Goal: Task Accomplishment & Management: Manage account settings

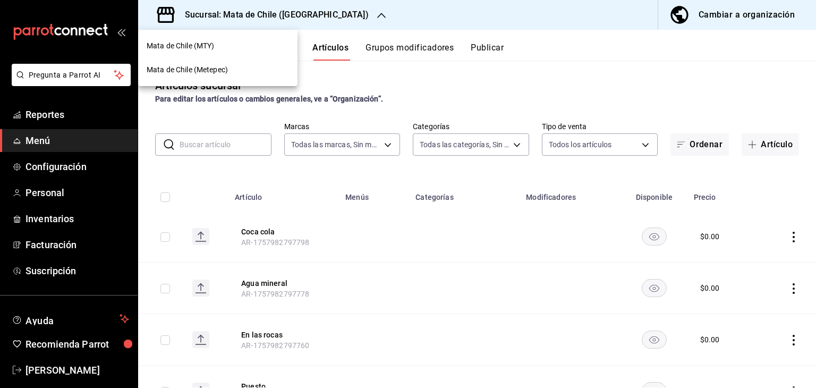
click at [255, 21] on div at bounding box center [408, 194] width 816 height 388
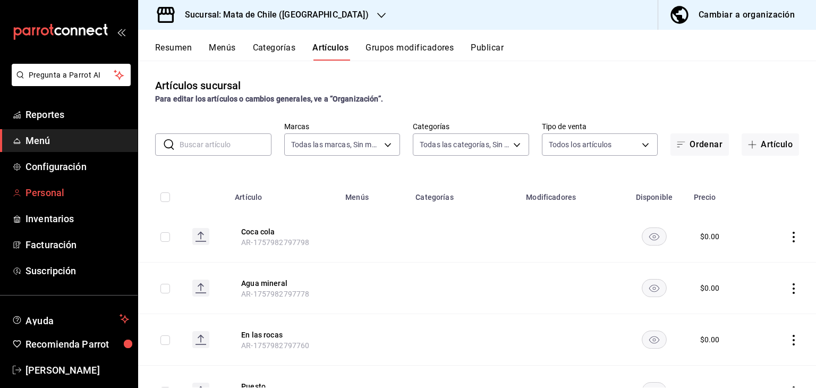
click at [27, 183] on link "Personal" at bounding box center [69, 192] width 138 height 23
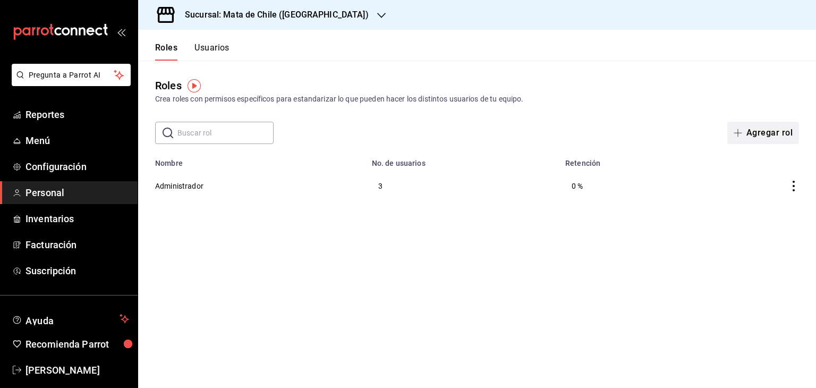
click at [773, 131] on button "Agregar rol" at bounding box center [763, 133] width 72 height 22
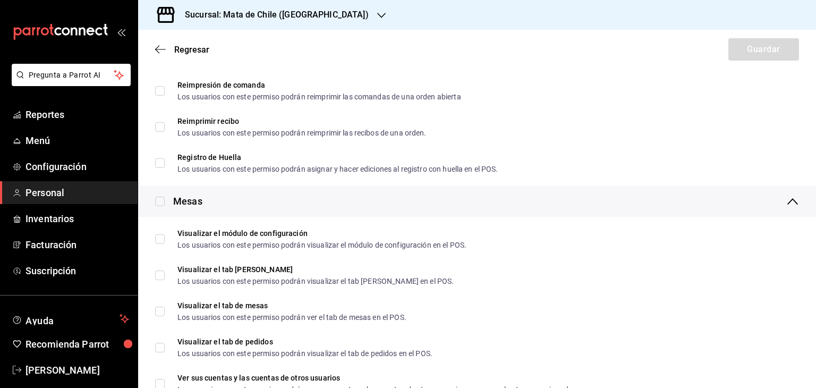
scroll to position [1088, 0]
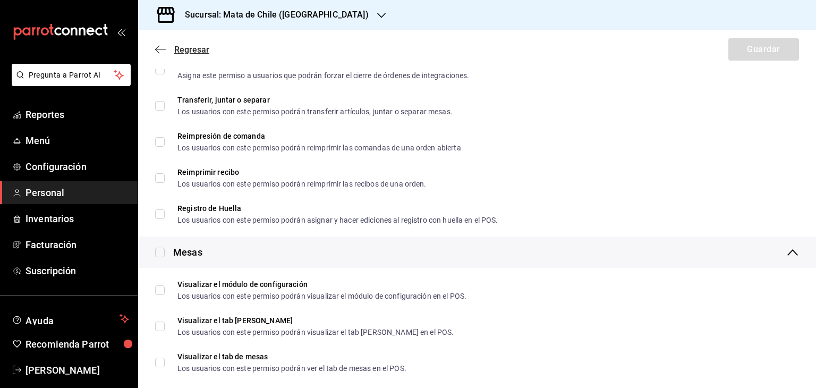
click at [158, 49] on icon "button" at bounding box center [160, 49] width 11 height 1
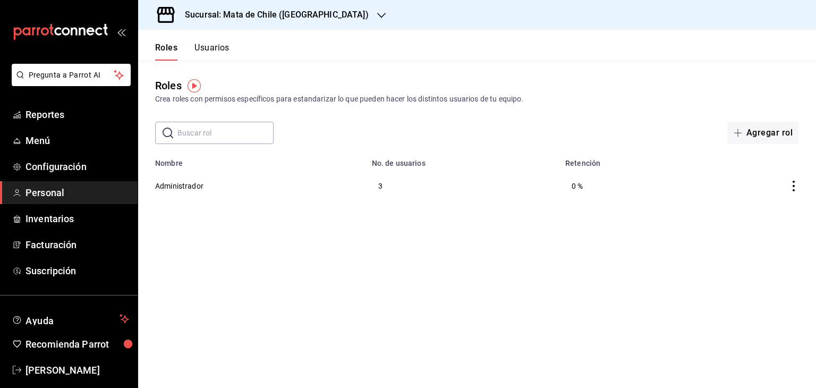
click at [211, 54] on button "Usuarios" at bounding box center [211, 51] width 35 height 18
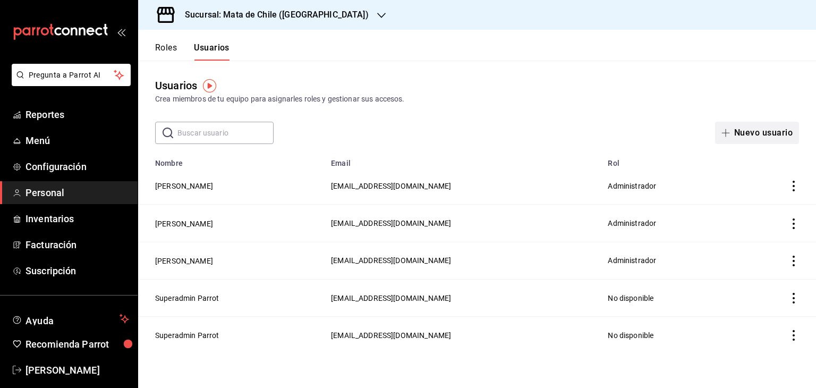
click at [734, 134] on button "Nuevo usuario" at bounding box center [757, 133] width 84 height 22
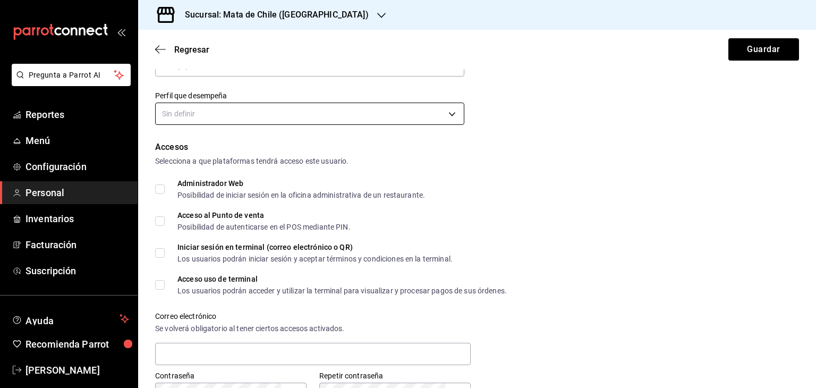
click at [177, 114] on body "Pregunta a Parrot AI Reportes Menú Configuración Personal Inventarios Facturaci…" at bounding box center [408, 194] width 816 height 388
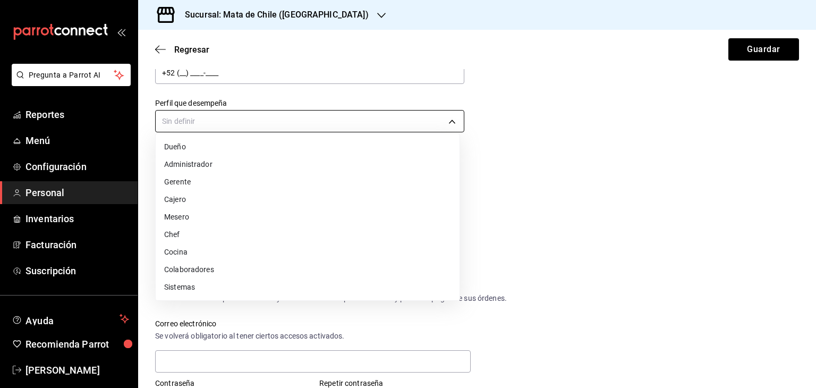
scroll to position [165, 0]
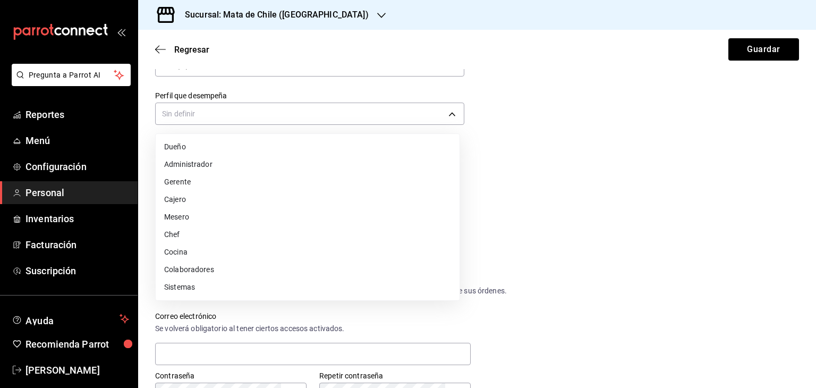
click at [170, 208] on li "Mesero" at bounding box center [308, 217] width 304 height 18
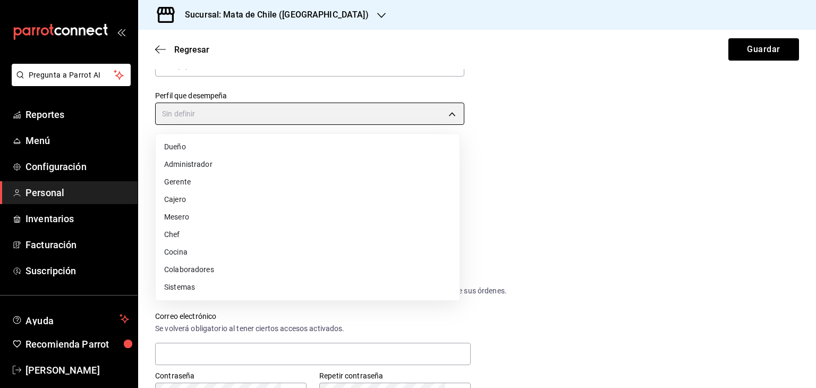
type input "WAITER"
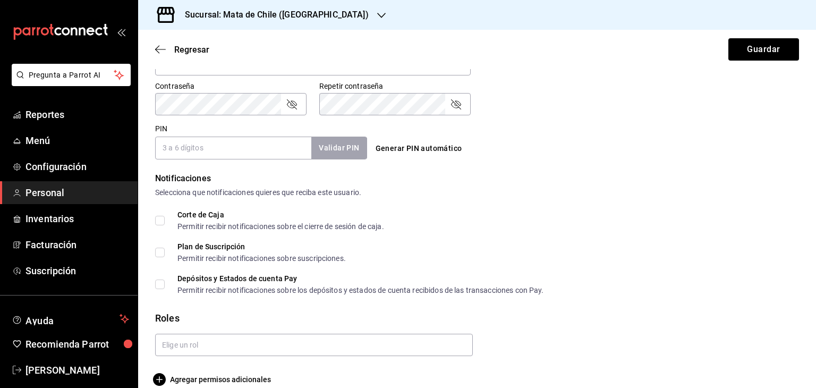
scroll to position [469, 0]
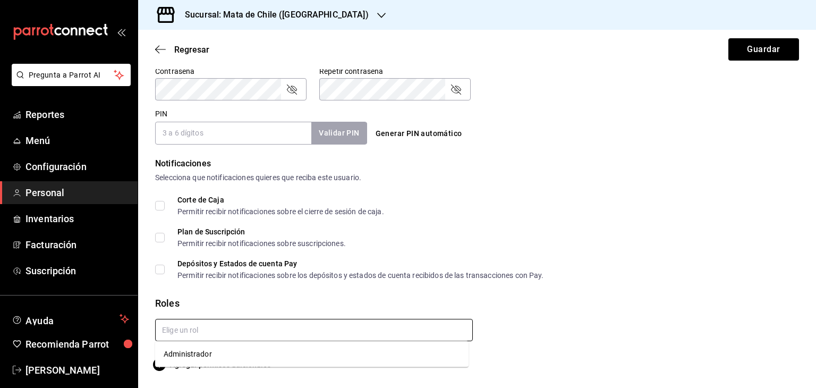
click at [225, 337] on input "text" at bounding box center [314, 330] width 318 height 22
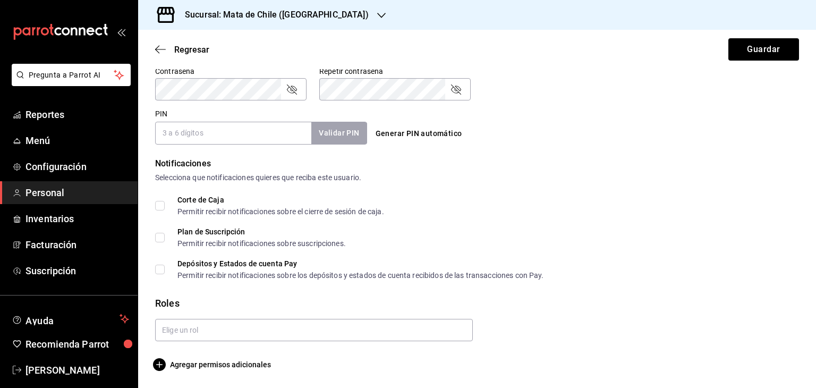
click at [210, 311] on div at bounding box center [310, 325] width 326 height 31
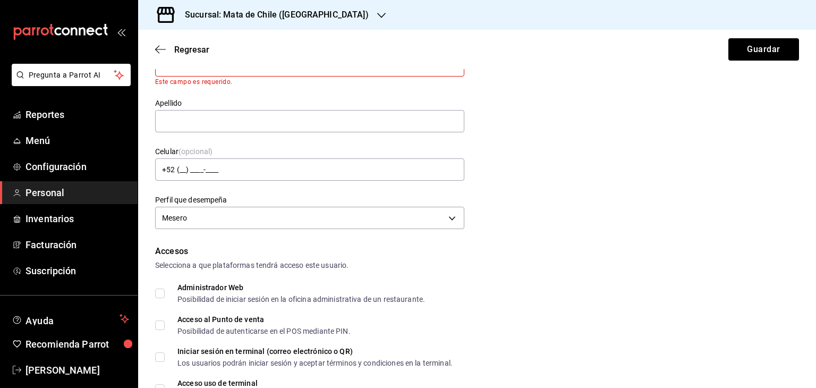
scroll to position [0, 0]
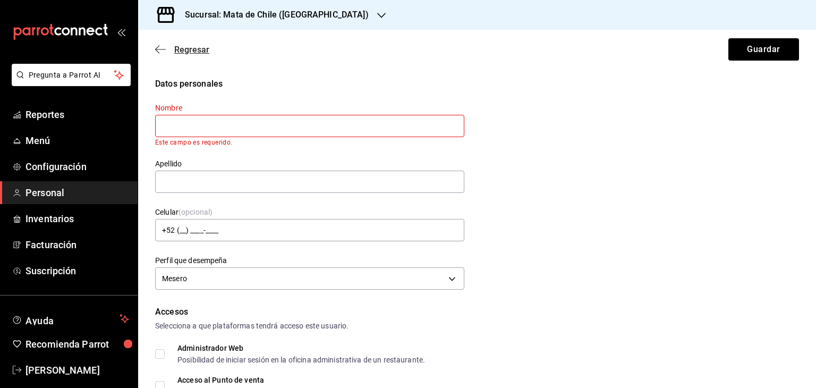
click at [159, 49] on icon "button" at bounding box center [160, 50] width 11 height 10
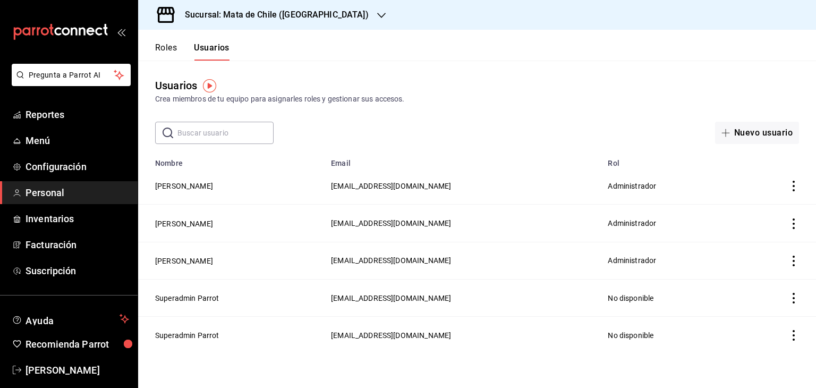
click at [171, 52] on button "Roles" at bounding box center [166, 51] width 22 height 18
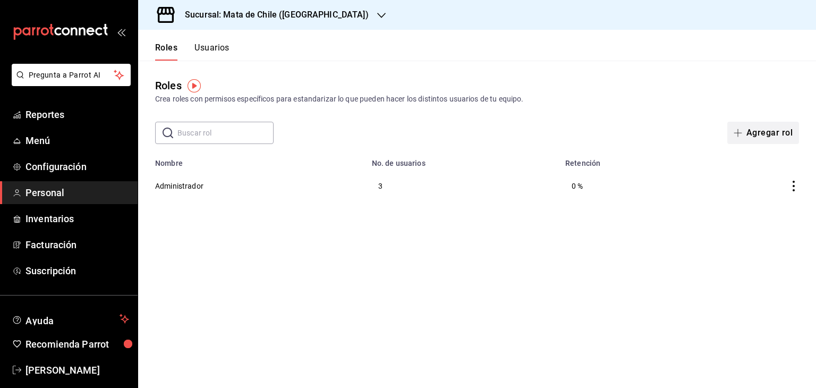
click at [736, 127] on button "Agregar rol" at bounding box center [763, 133] width 72 height 22
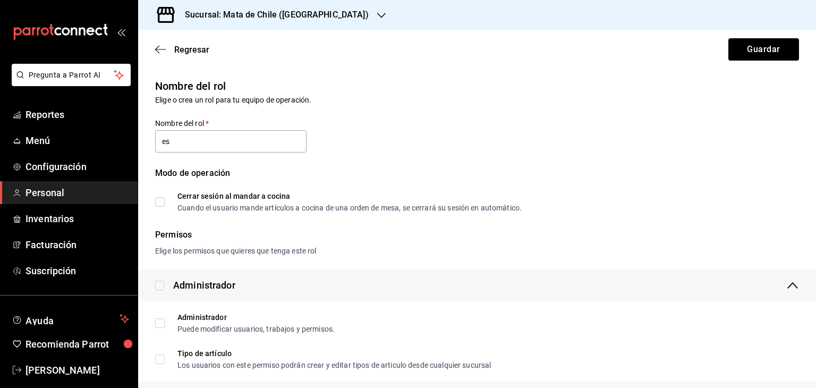
type input "e"
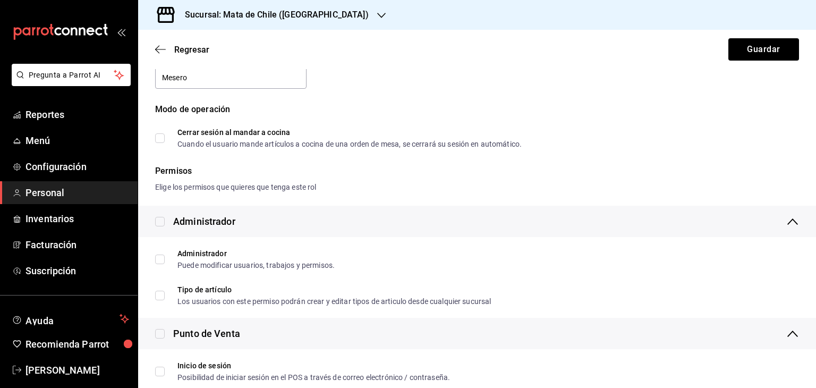
scroll to position [65, 0]
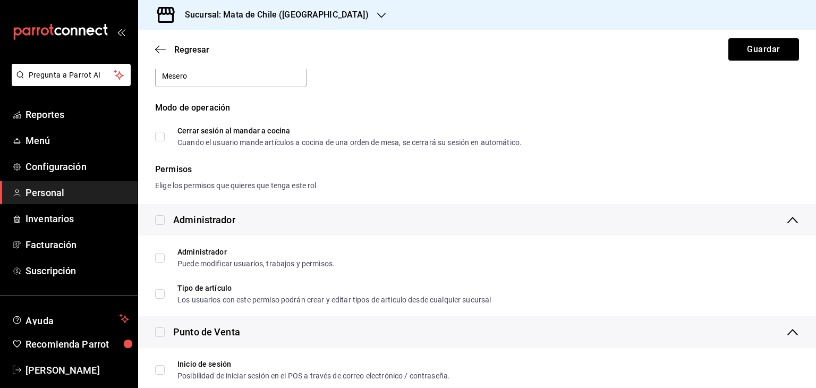
type input "Mesero"
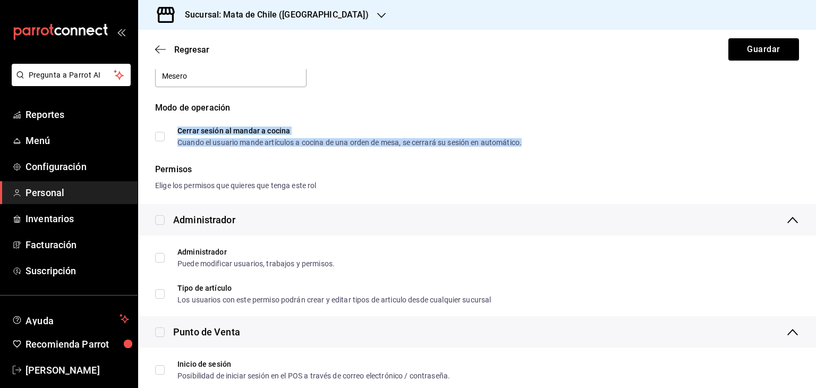
click at [268, 141] on div "Cuando el usuario mande artículos a cocina de una orden de mesa, se cerrará su …" at bounding box center [349, 142] width 344 height 7
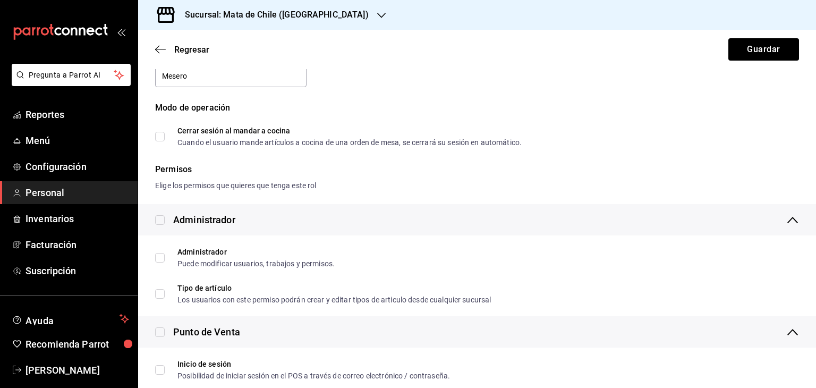
click at [219, 148] on div "Nombre del rol Elige o crea un rol para tu equipo de operación. Nombre del rol …" at bounding box center [477, 95] width 678 height 192
click at [161, 137] on input "Cerrar sesión al mandar a cocina Cuando el usuario mande artículos a cocina de …" at bounding box center [160, 137] width 10 height 10
checkbox input "true"
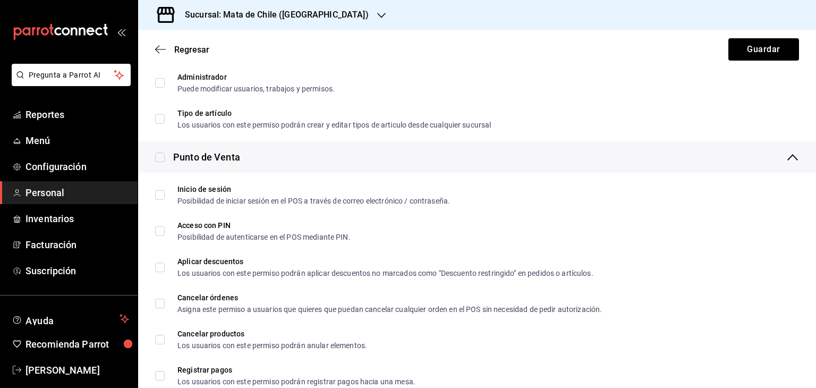
scroll to position [241, 0]
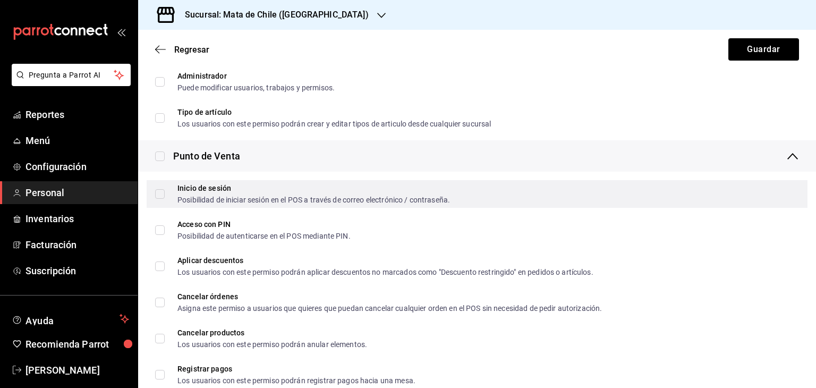
click at [168, 194] on span "Inicio de sesión Posibilidad de iniciar sesión en el POS a través de correo ele…" at bounding box center [307, 193] width 285 height 19
click at [165, 194] on input "Inicio de sesión Posibilidad de iniciar sesión en el POS a través de correo ele…" at bounding box center [160, 194] width 10 height 10
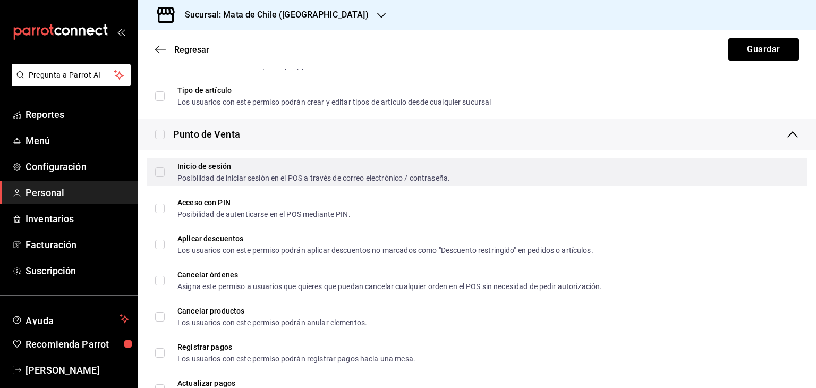
scroll to position [263, 0]
click at [156, 173] on input "Inicio de sesión Posibilidad de iniciar sesión en el POS a través de correo ele…" at bounding box center [160, 172] width 10 height 10
checkbox input "true"
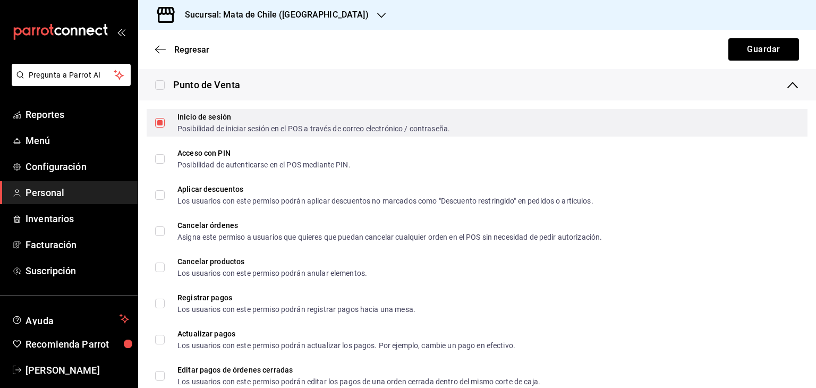
scroll to position [312, 0]
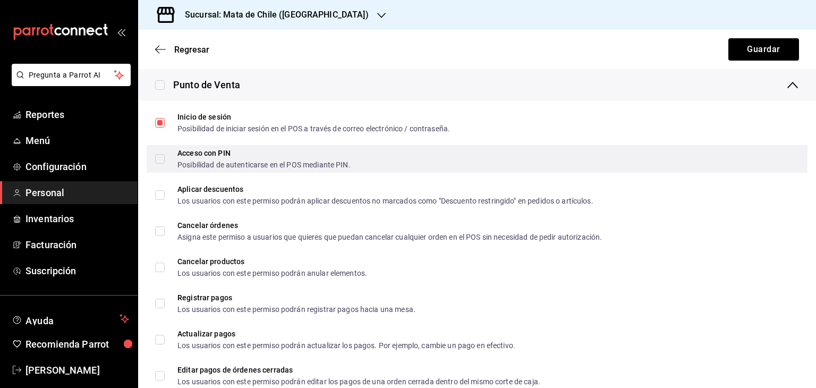
click at [157, 165] on label "Acceso con PIN Posibilidad de autenticarse en el POS mediante PIN." at bounding box center [252, 158] width 195 height 19
click at [157, 164] on input "Acceso con PIN Posibilidad de autenticarse en el POS mediante PIN." at bounding box center [160, 159] width 10 height 10
click at [157, 160] on input "Acceso con PIN Posibilidad de autenticarse en el POS mediante PIN." at bounding box center [160, 159] width 10 height 10
checkbox input "true"
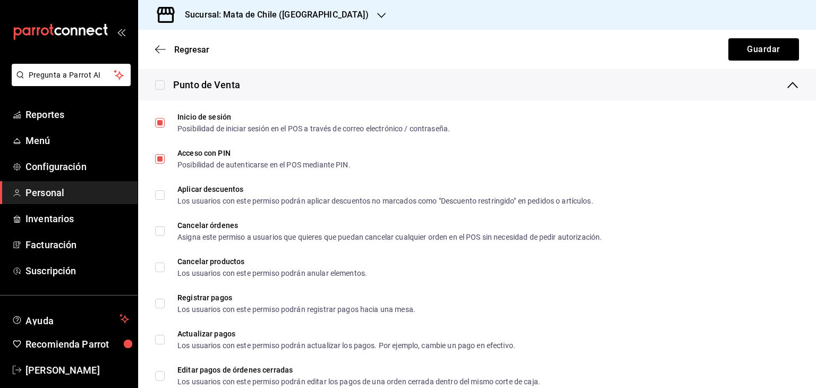
click at [164, 81] on input "checkbox" at bounding box center [160, 85] width 10 height 10
checkbox input "true"
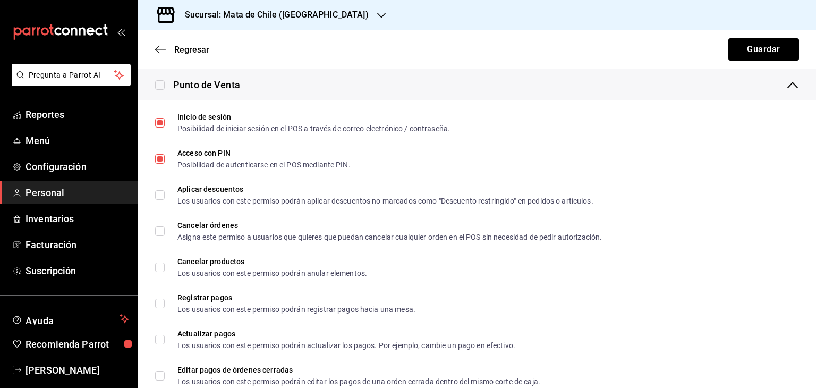
checkbox input "true"
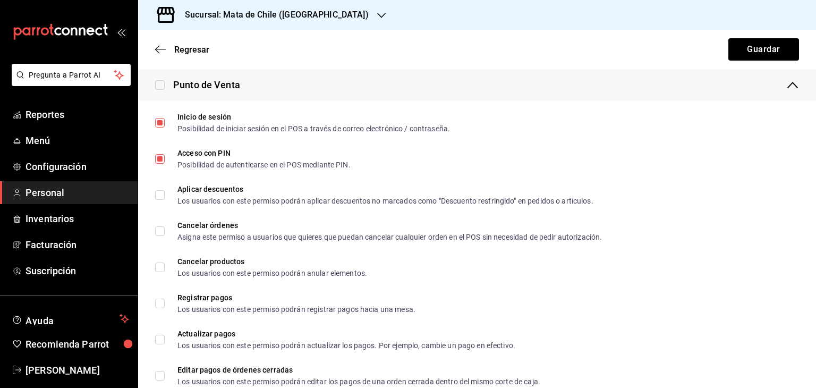
checkbox input "true"
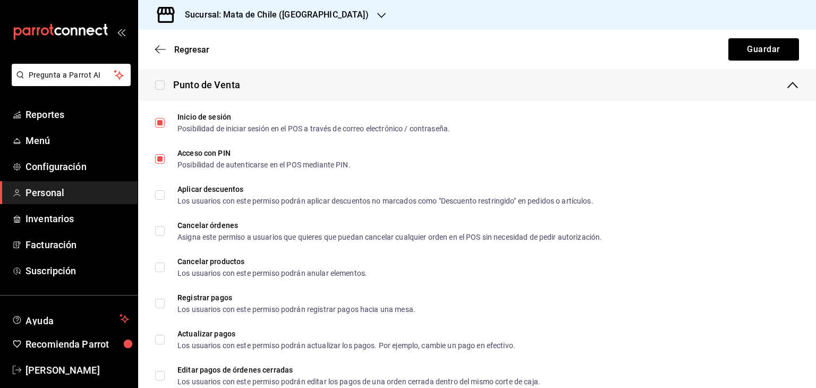
checkbox input "true"
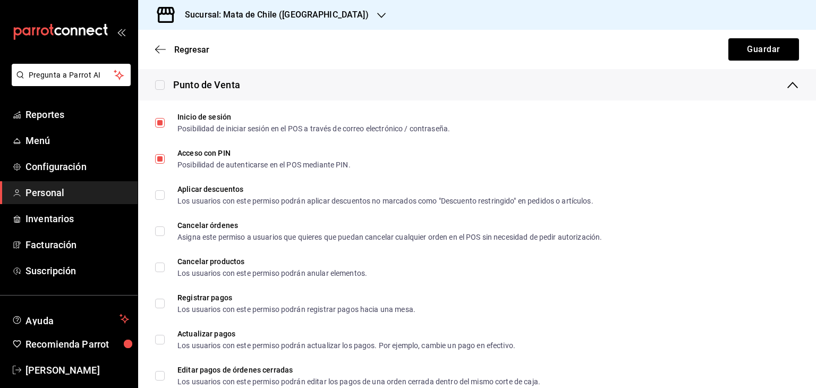
checkbox input "true"
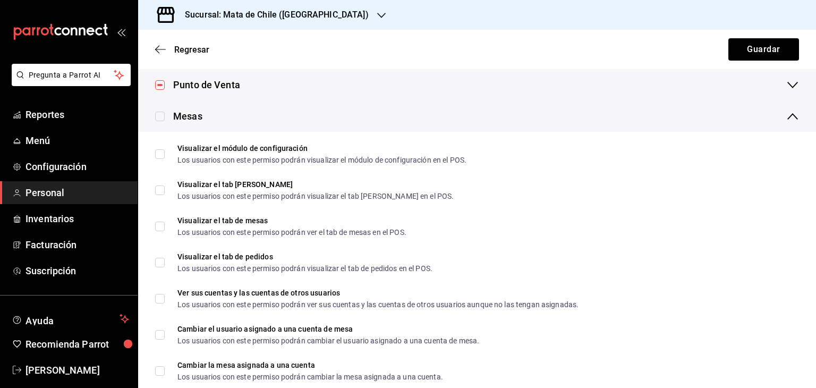
click at [164, 81] on input "checkbox" at bounding box center [160, 85] width 10 height 10
checkbox input "false"
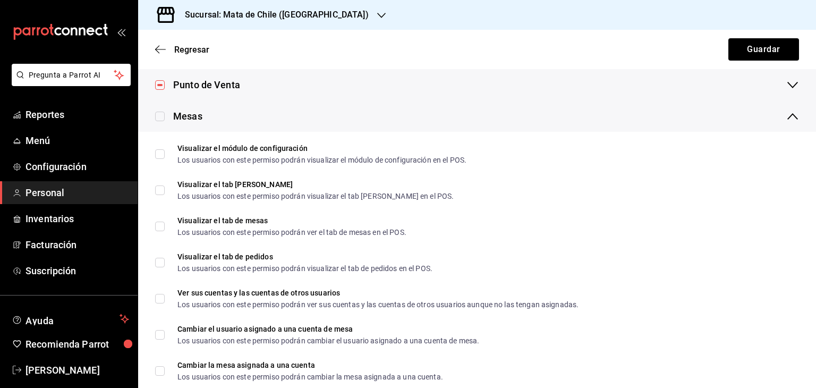
checkbox input "false"
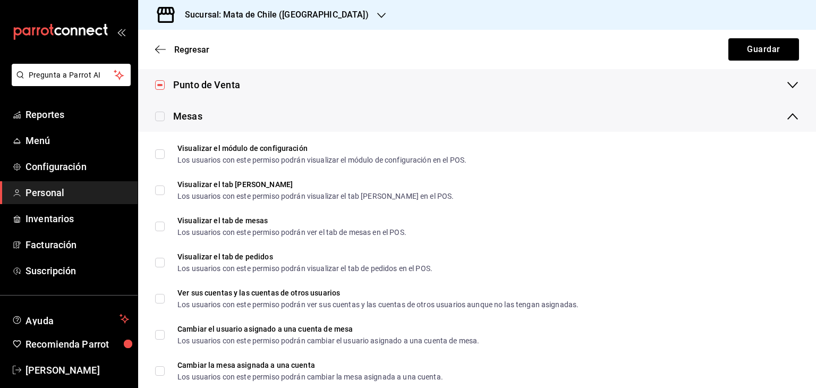
checkbox input "false"
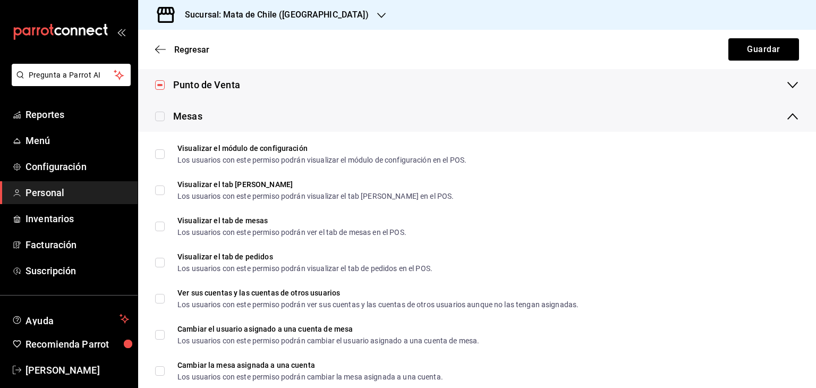
checkbox input "false"
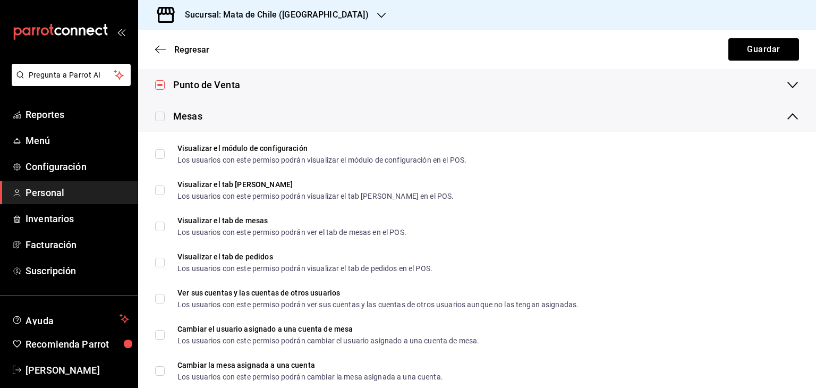
checkbox input "false"
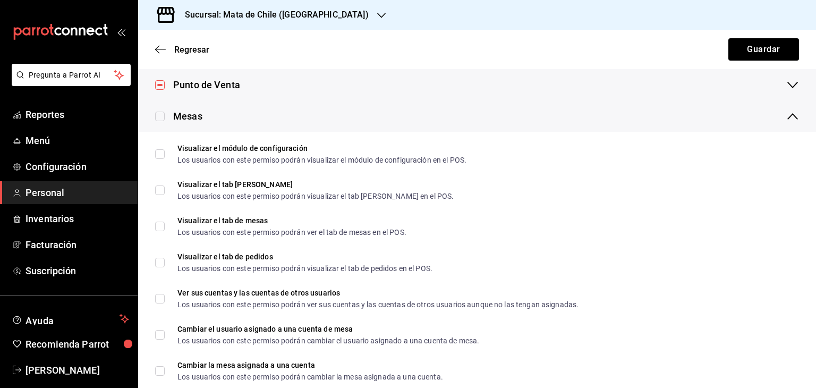
checkbox input "false"
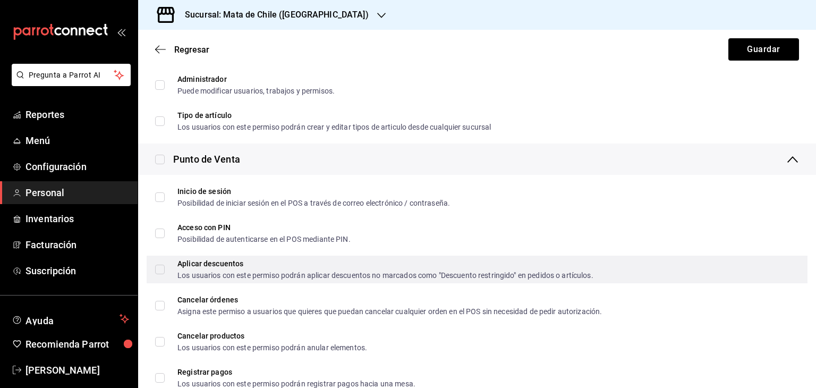
scroll to position [234, 0]
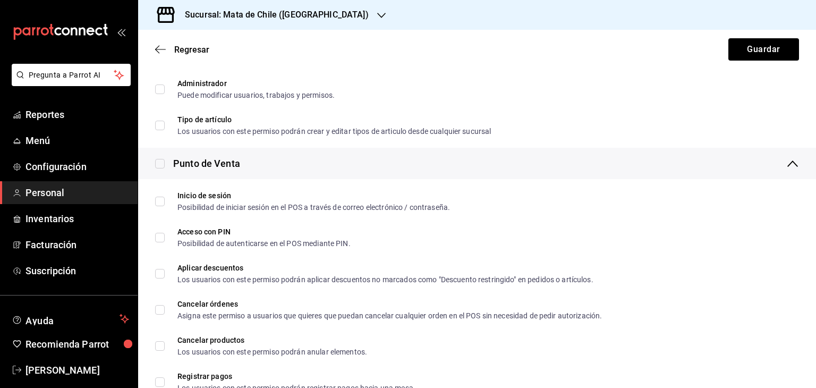
click at [163, 164] on input "checkbox" at bounding box center [160, 164] width 10 height 10
checkbox input "true"
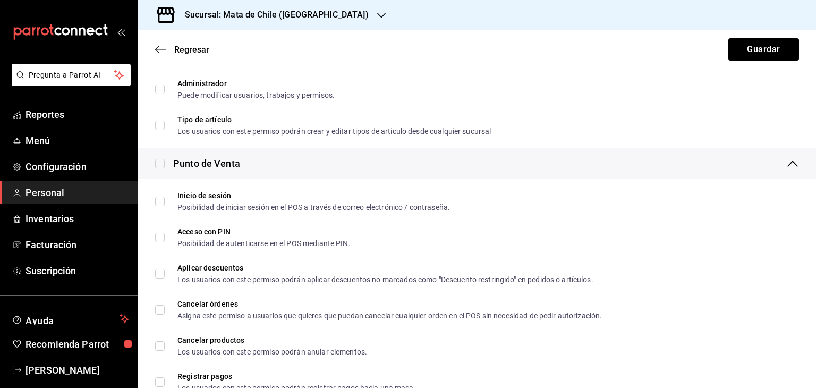
checkbox input "true"
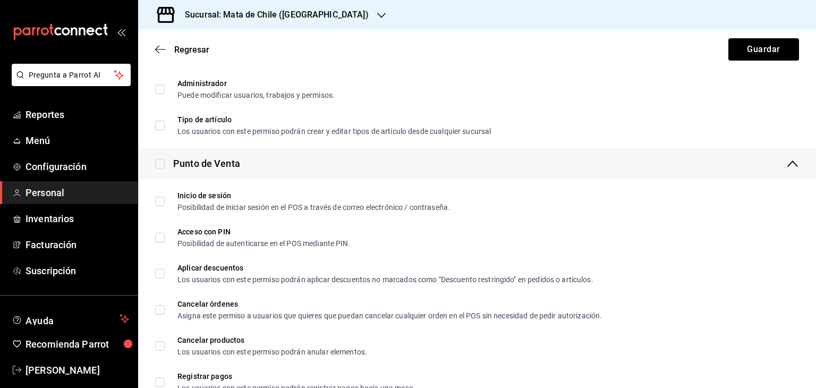
checkbox input "true"
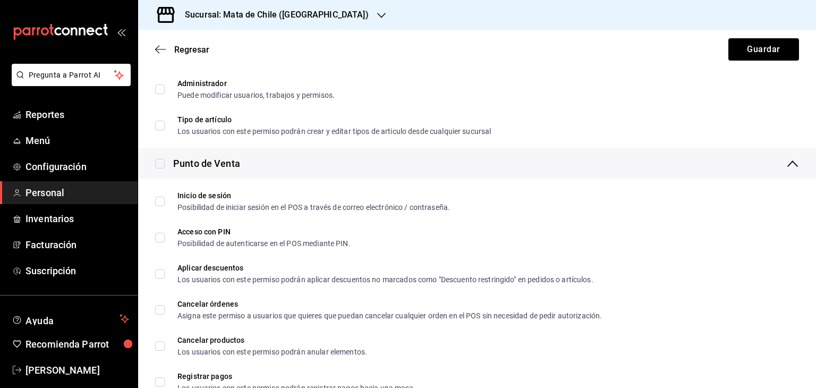
checkbox input "true"
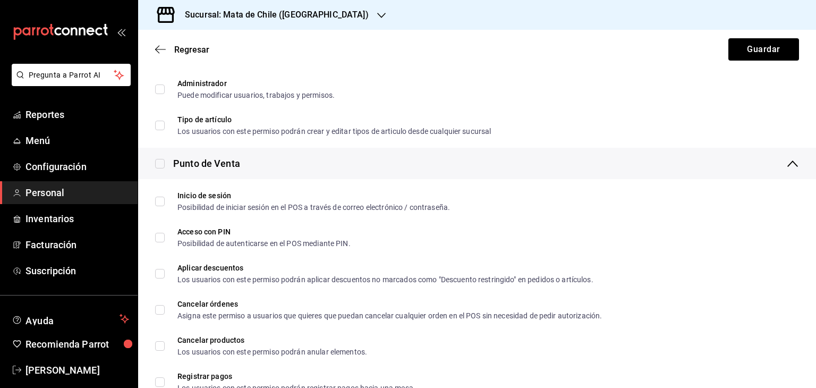
checkbox input "true"
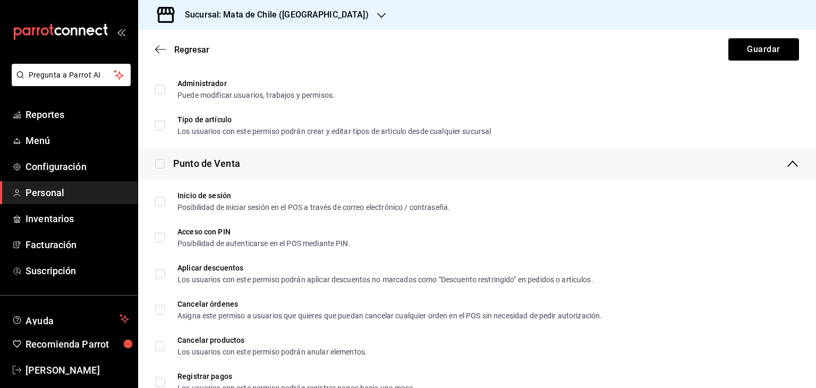
checkbox input "true"
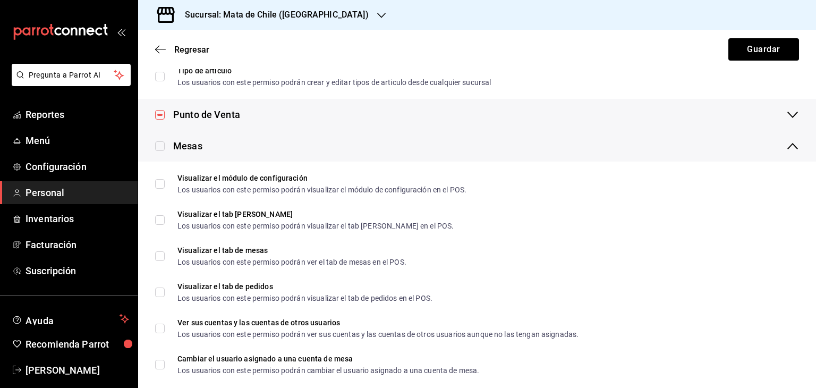
scroll to position [284, 0]
click at [229, 110] on div "Punto de Venta" at bounding box center [206, 113] width 67 height 14
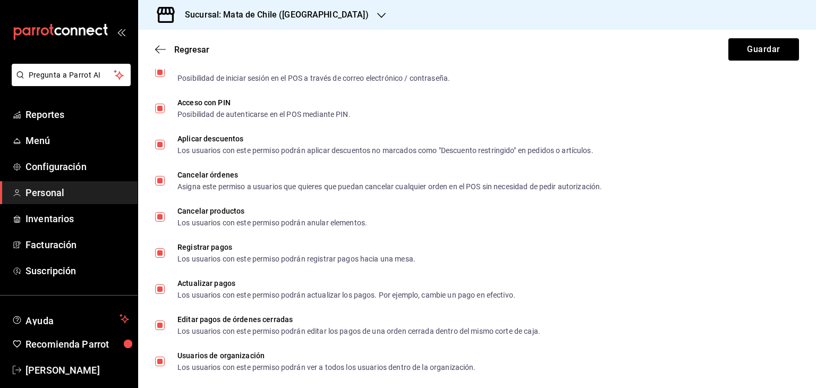
scroll to position [362, 0]
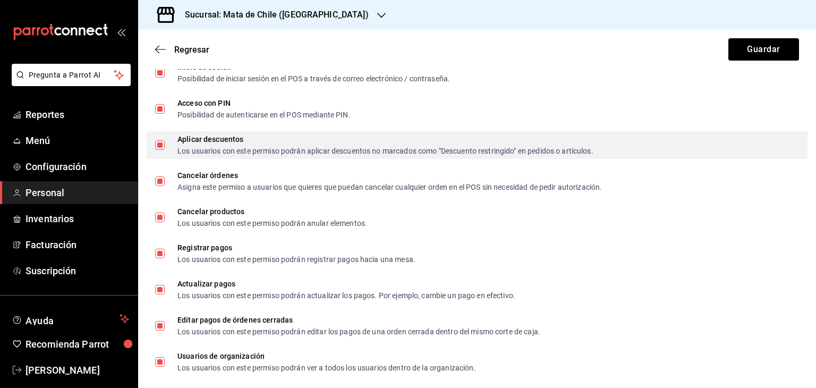
click at [157, 143] on input "Aplicar descuentos Los usuarios con este permiso podrán aplicar descuentos no m…" at bounding box center [160, 145] width 10 height 10
checkbox input "false"
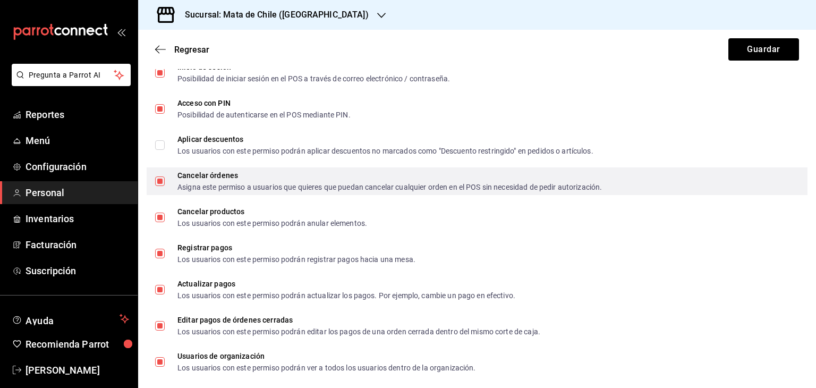
click at [160, 180] on input "Cancelar órdenes Asigna este permiso a usuarios que quieres que puedan cancelar…" at bounding box center [160, 181] width 10 height 10
checkbox input "false"
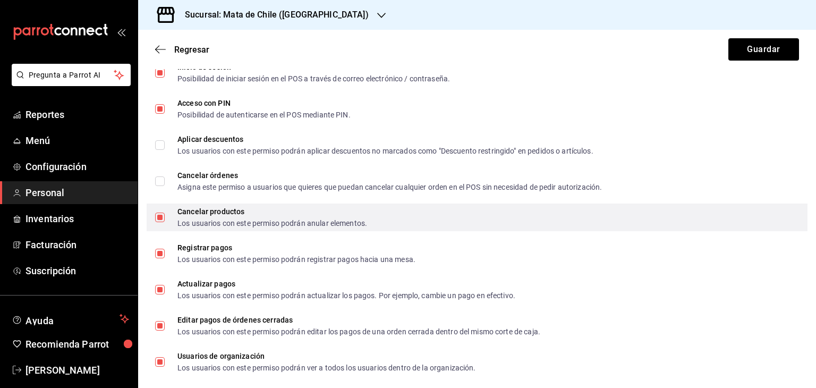
click at [157, 218] on input "Cancelar productos Los usuarios con este permiso podrán anular elementos." at bounding box center [160, 217] width 10 height 10
checkbox input "false"
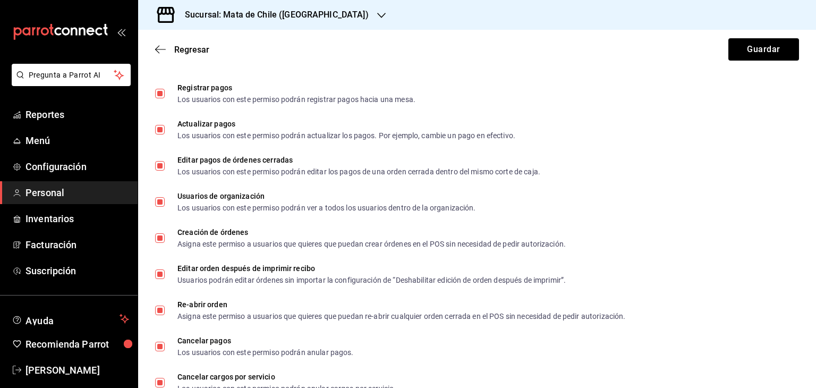
scroll to position [532, 0]
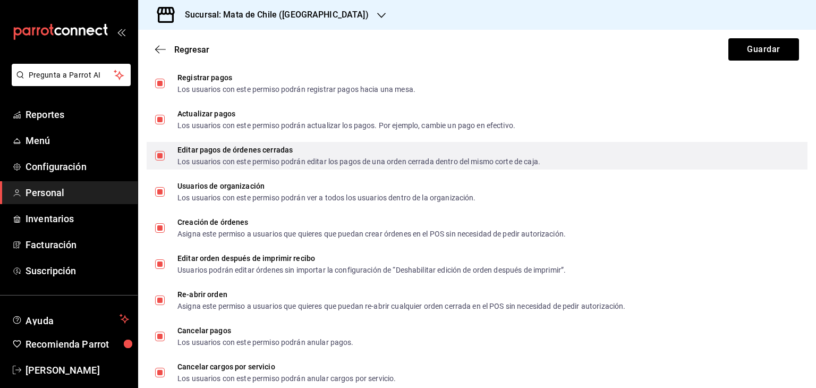
click at [160, 156] on input "Editar pagos de órdenes cerradas Los usuarios con este permiso podrán editar lo…" at bounding box center [160, 156] width 10 height 10
checkbox input "false"
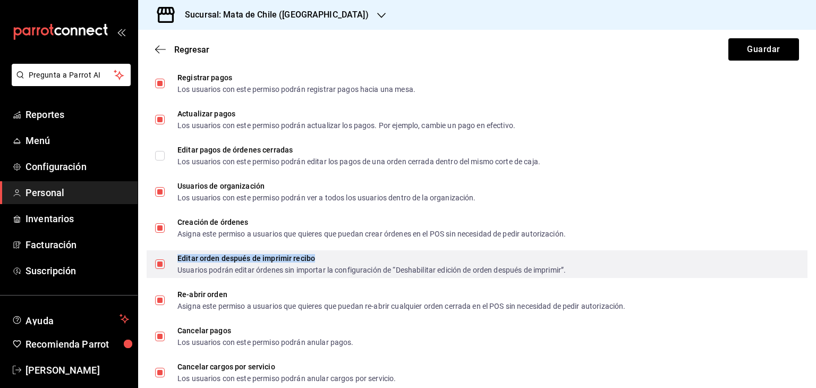
drag, startPoint x: 317, startPoint y: 253, endPoint x: 349, endPoint y: 268, distance: 35.2
click at [349, 268] on div "Editar orden después de imprimir recibo Usuarios podrán editar órdenes sin impo…" at bounding box center [477, 264] width 661 height 28
checkbox input "false"
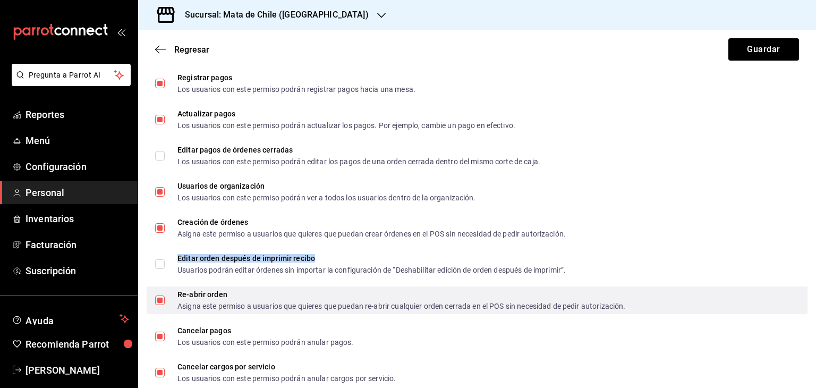
click at [157, 299] on input "Re-abrir orden Asigna este permiso a usuarios que quieres que puedan re-abrir c…" at bounding box center [160, 300] width 10 height 10
checkbox input "false"
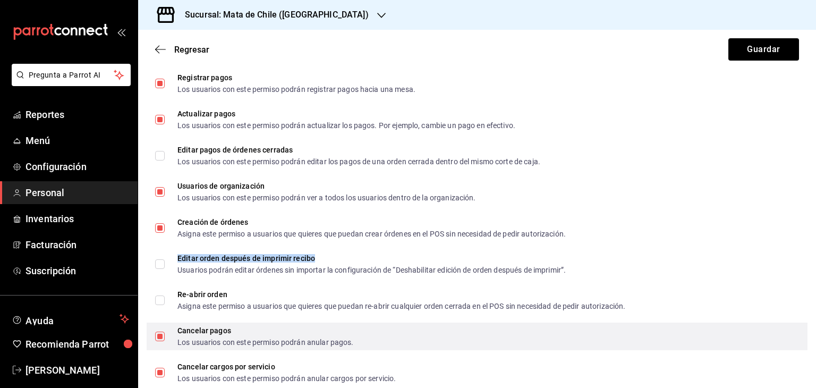
click at [159, 336] on input "Cancelar pagos Los usuarios con este permiso podrán anular pagos." at bounding box center [160, 336] width 10 height 10
checkbox input "false"
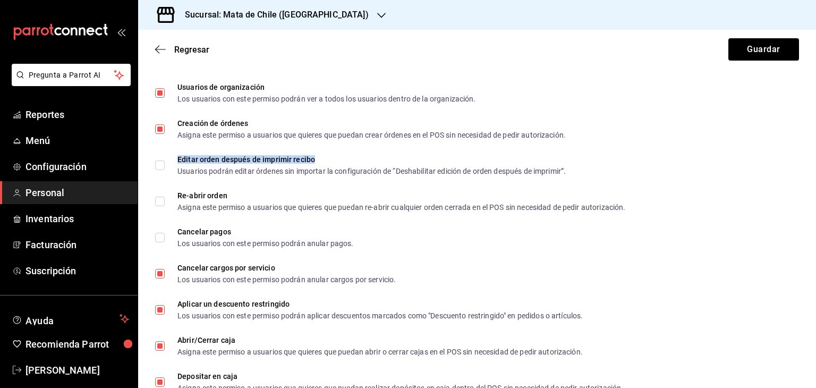
scroll to position [639, 0]
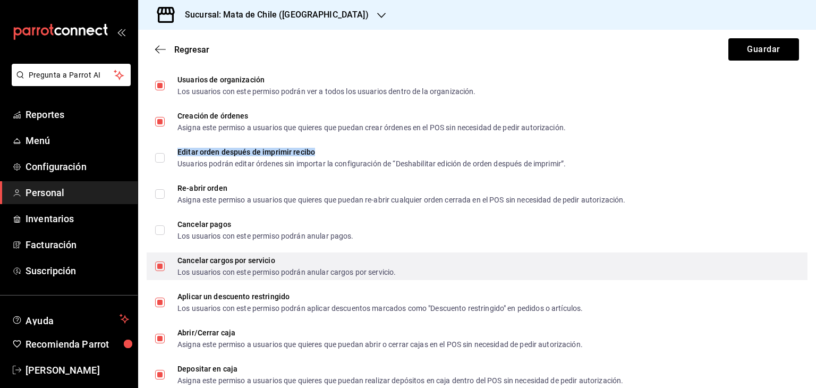
click at [159, 266] on input "Cancelar cargos por servicio Los usuarios con este permiso podrán anular cargos…" at bounding box center [160, 266] width 10 height 10
checkbox input "false"
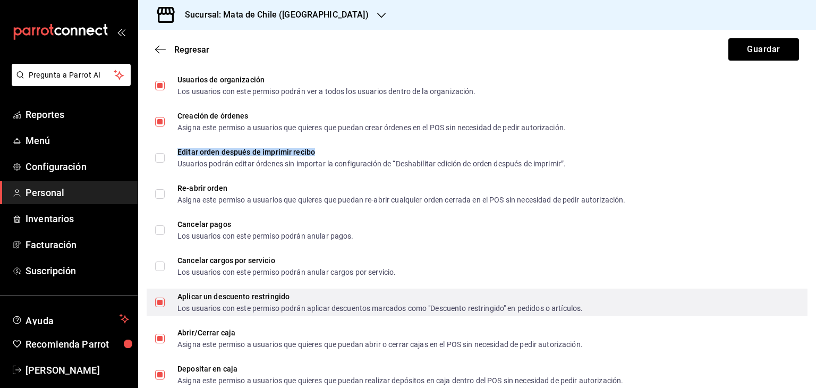
click at [159, 303] on input "Aplicar un descuento restringido Los usuarios con este permiso podrán aplicar d…" at bounding box center [160, 302] width 10 height 10
checkbox input "false"
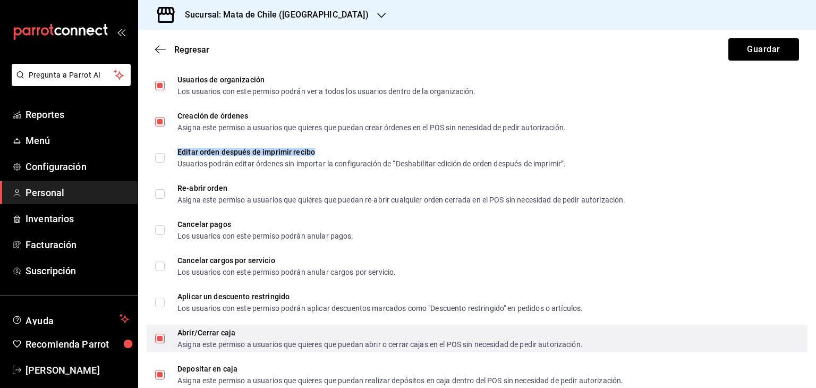
click at [159, 337] on input "Abrir/Cerrar caja Asigna este permiso a usuarios que quieres que puedan abrir o…" at bounding box center [160, 339] width 10 height 10
checkbox input "false"
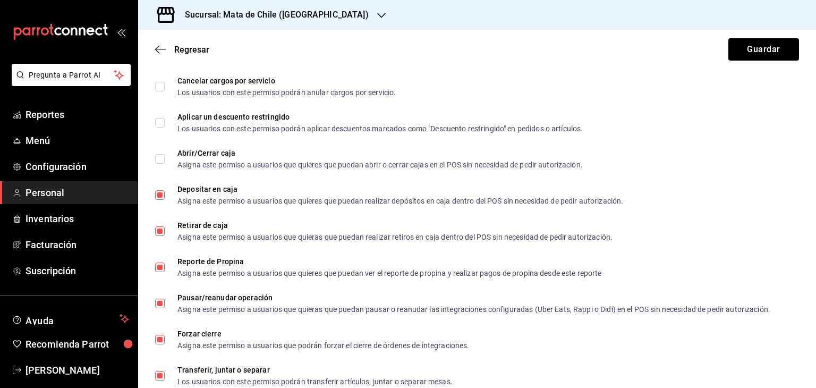
scroll to position [830, 0]
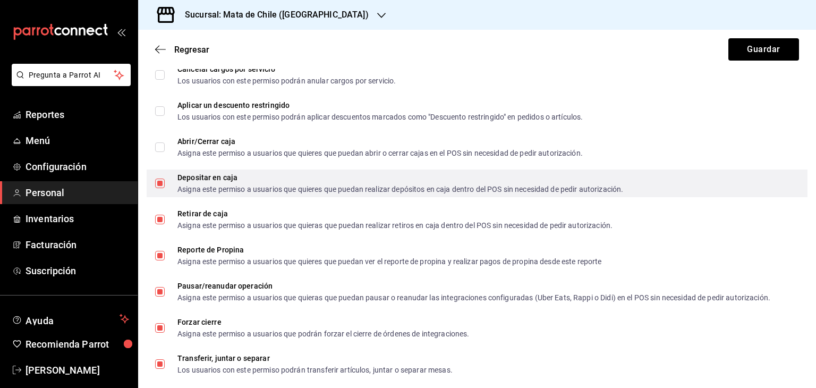
click at [160, 186] on input "Depositar en caja Asigna este permiso a usuarios que quieres que puedan realiza…" at bounding box center [160, 183] width 10 height 10
checkbox input "false"
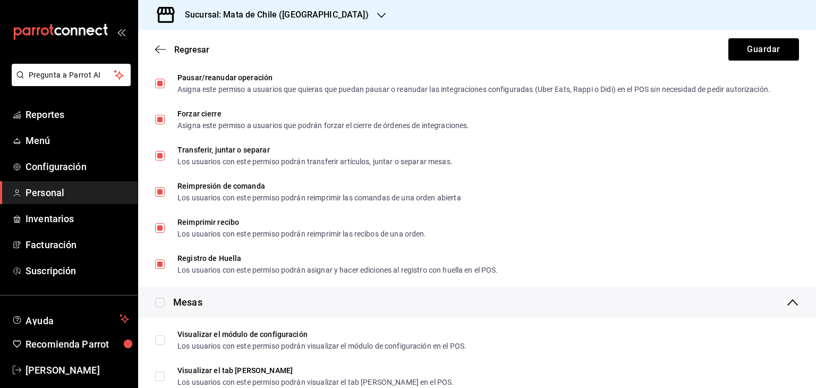
scroll to position [1039, 0]
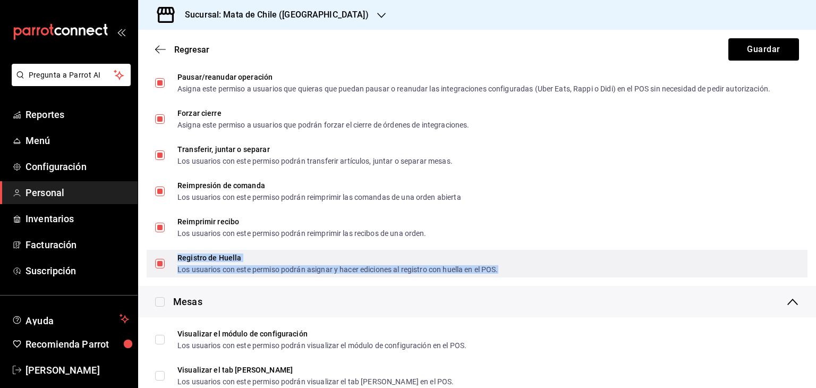
click at [204, 258] on div "Registro de Huella" at bounding box center [337, 257] width 321 height 7
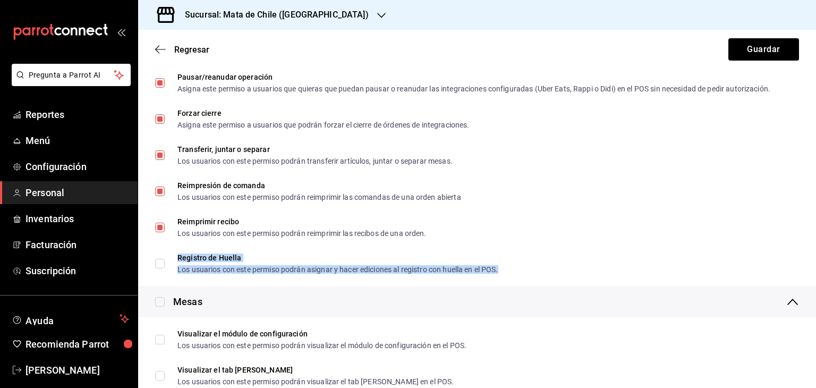
click at [256, 249] on li "Registro de Huella Los usuarios con este permiso podrán asignar y hacer edicion…" at bounding box center [477, 263] width 678 height 36
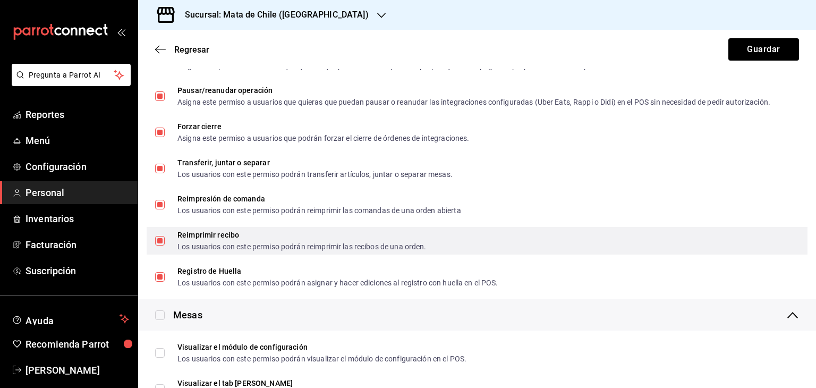
scroll to position [1024, 0]
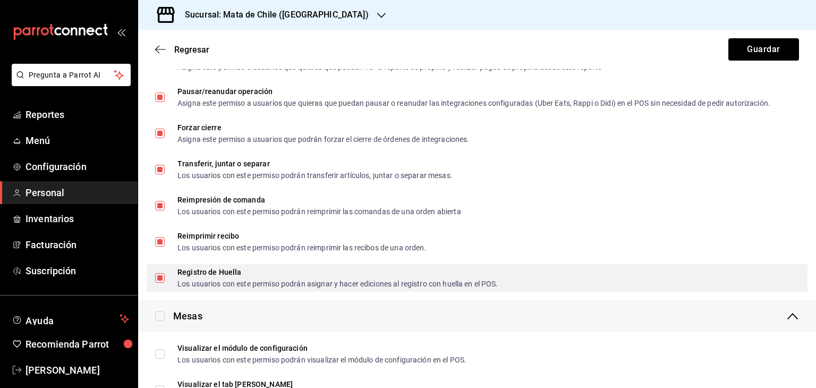
click at [166, 280] on span "Registro de Huella Los usuarios con este permiso podrán asignar y hacer edicion…" at bounding box center [332, 277] width 334 height 19
click at [165, 280] on input "Registro de Huella Los usuarios con este permiso podrán asignar y hacer edicion…" at bounding box center [160, 278] width 10 height 10
click at [161, 280] on input "Registro de Huella Los usuarios con este permiso podrán asignar y hacer edicion…" at bounding box center [160, 278] width 10 height 10
checkbox input "false"
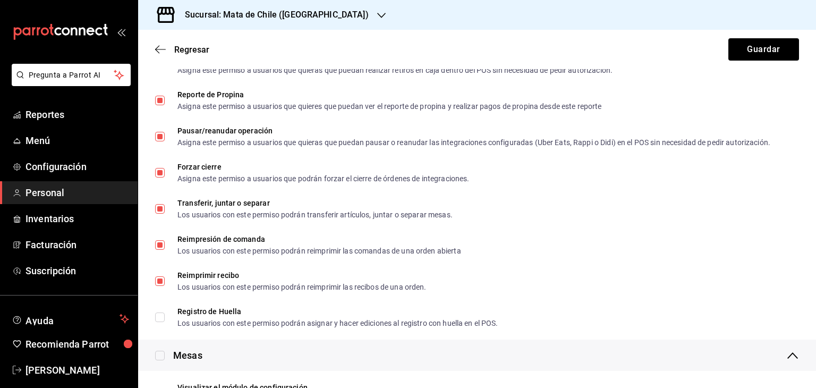
scroll to position [982, 0]
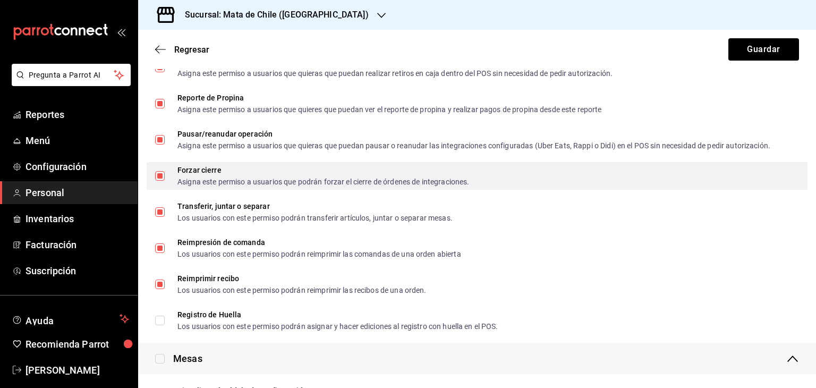
click at [164, 176] on input "Forzar cierre Asigna este permiso a usuarios que podrán forzar el cierre de órd…" at bounding box center [160, 176] width 10 height 10
checkbox input "false"
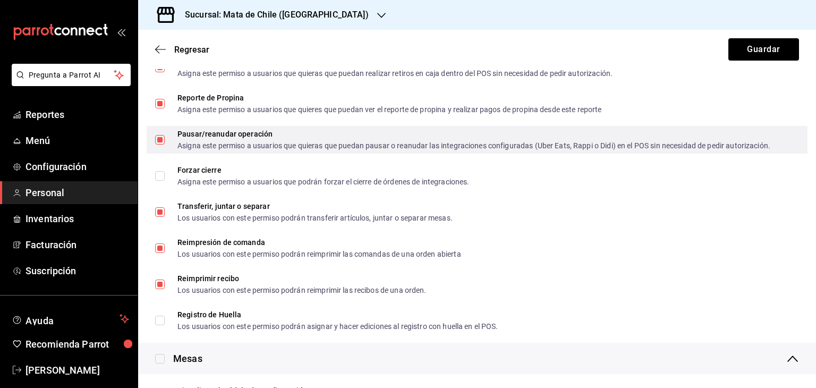
click at [165, 139] on span "Pausar/reanudar operación Asigna este permiso a usuarios que quieras que puedan…" at bounding box center [468, 139] width 606 height 19
click at [165, 139] on input "Pausar/reanudar operación Asigna este permiso a usuarios que quieras que puedan…" at bounding box center [160, 140] width 10 height 10
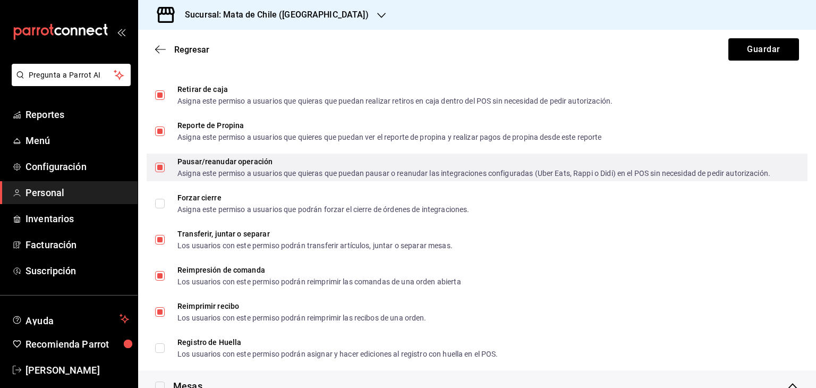
scroll to position [954, 0]
click at [161, 168] on input "Pausar/reanudar operación Asigna este permiso a usuarios que quieras que puedan…" at bounding box center [160, 168] width 10 height 10
checkbox input "false"
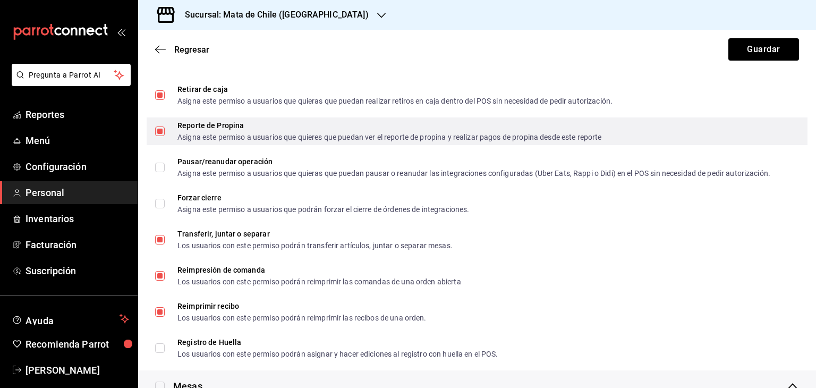
click at [159, 135] on input "Reporte de Propina Asigna este permiso a usuarios que quieres que puedan ver el…" at bounding box center [160, 131] width 10 height 10
checkbox input "false"
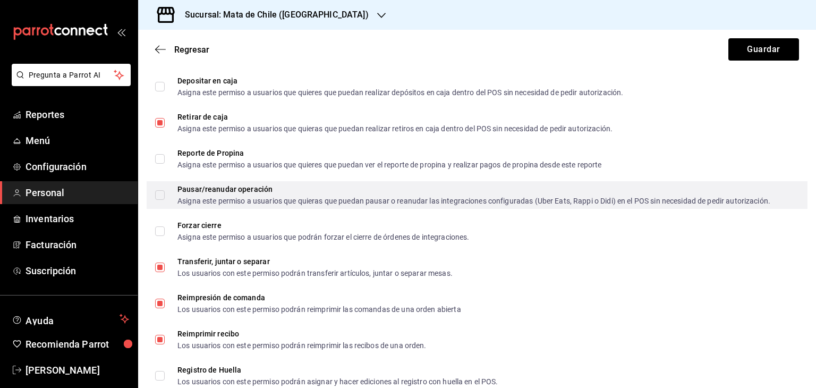
scroll to position [926, 0]
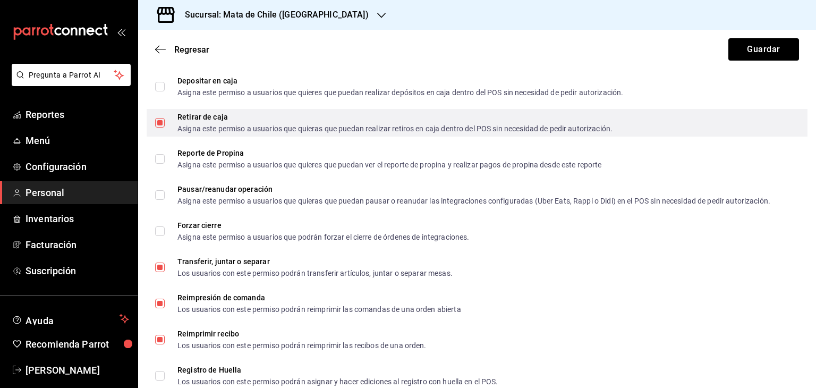
click at [156, 124] on input "Retirar de caja Asigna este permiso a usuarios que quieras que puedan realizar …" at bounding box center [160, 123] width 10 height 10
checkbox input "false"
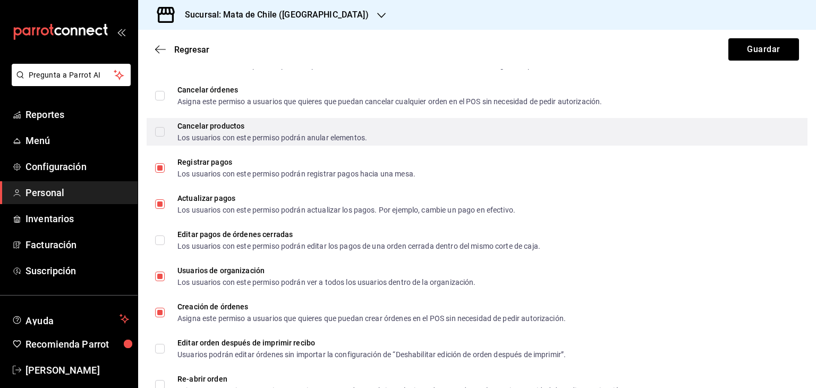
scroll to position [448, 0]
click at [164, 130] on input "Cancelar productos Los usuarios con este permiso podrán anular elementos." at bounding box center [160, 131] width 10 height 10
checkbox input "true"
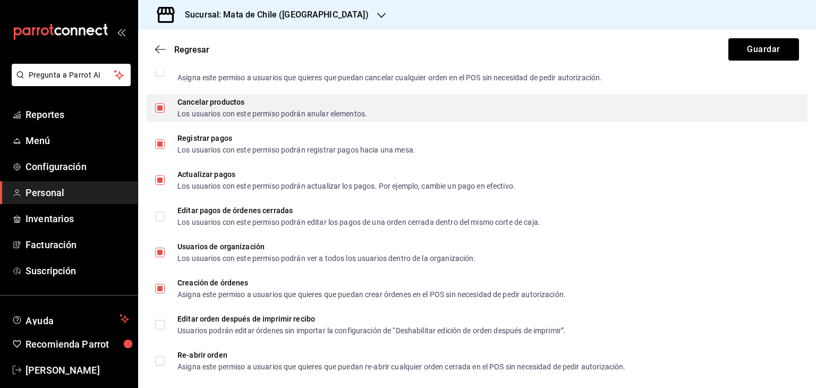
scroll to position [474, 0]
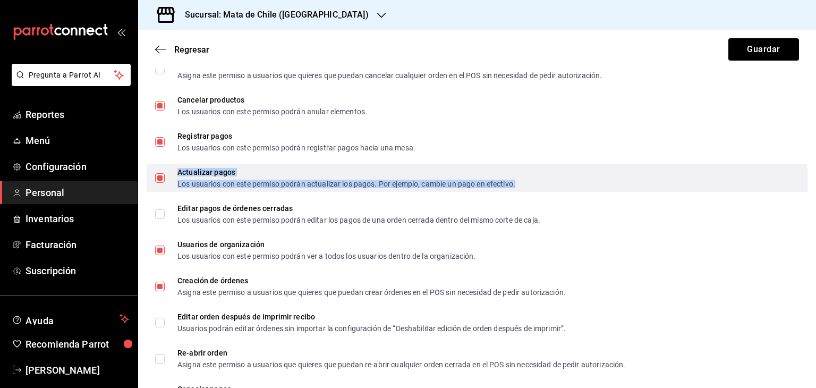
click at [257, 173] on div "Actualizar pagos" at bounding box center [346, 171] width 338 height 7
click at [305, 171] on div "Actualizar pagos" at bounding box center [346, 171] width 338 height 7
click at [165, 173] on input "Actualizar pagos Los usuarios con este permiso podrán actualizar los pagos. Por…" at bounding box center [160, 178] width 10 height 10
checkbox input "false"
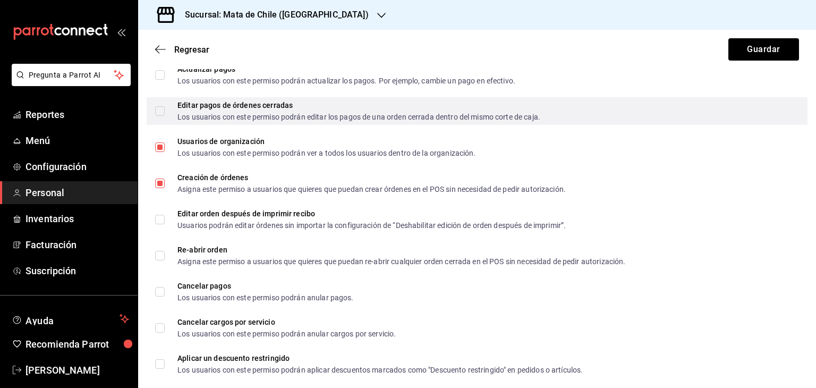
scroll to position [577, 0]
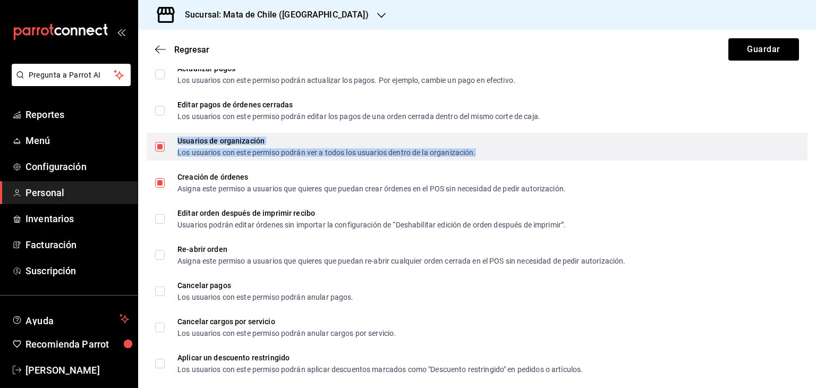
click at [301, 149] on div "Los usuarios con este permiso podrán ver a todos los usuarios dentro de la orga…" at bounding box center [326, 152] width 299 height 7
checkbox input "false"
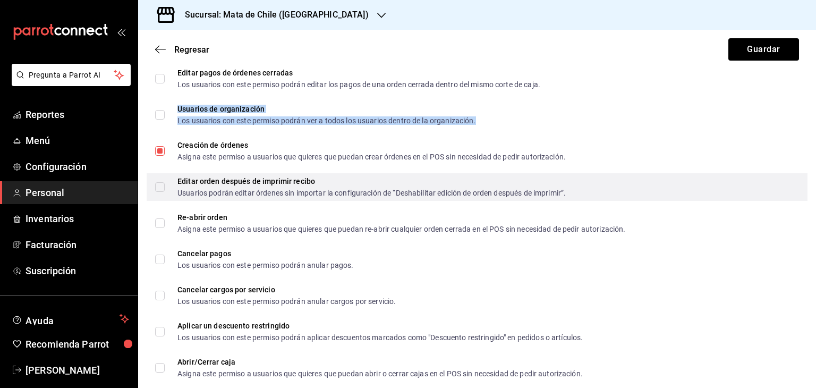
scroll to position [631, 0]
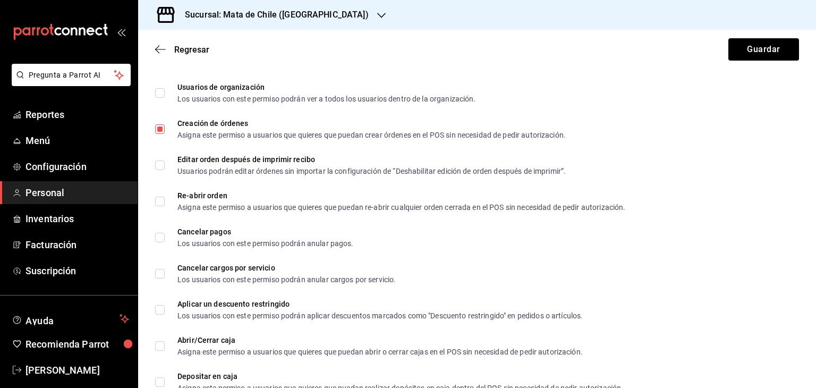
click at [142, 176] on li "Editar orden después de imprimir recibo Usuarios podrán editar órdenes sin impo…" at bounding box center [477, 165] width 678 height 36
click at [177, 151] on li "Editar orden después de imprimir recibo Usuarios podrán editar órdenes sin impo…" at bounding box center [477, 165] width 678 height 36
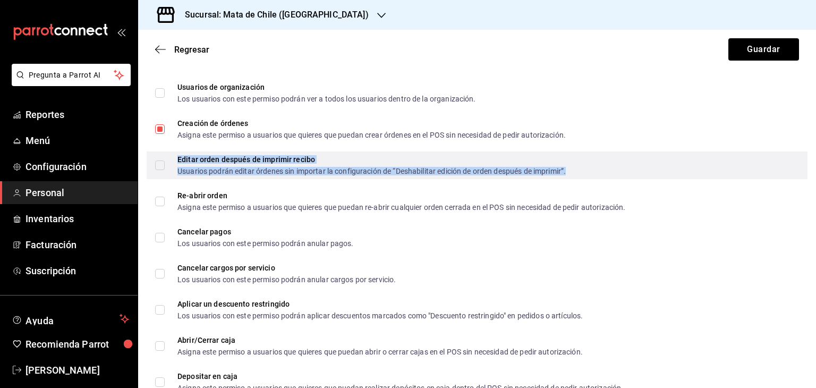
click at [182, 156] on div "Editar orden después de imprimir recibo" at bounding box center [371, 159] width 388 height 7
click at [165, 160] on input "Editar orden después de imprimir recibo Usuarios podrán editar órdenes sin impo…" at bounding box center [160, 165] width 10 height 10
click at [328, 167] on div "Usuarios podrán editar órdenes sin importar la configuración de “Deshabilitar e…" at bounding box center [371, 170] width 388 height 7
click at [165, 166] on input "Editar orden después de imprimir recibo Usuarios podrán editar órdenes sin impo…" at bounding box center [160, 165] width 10 height 10
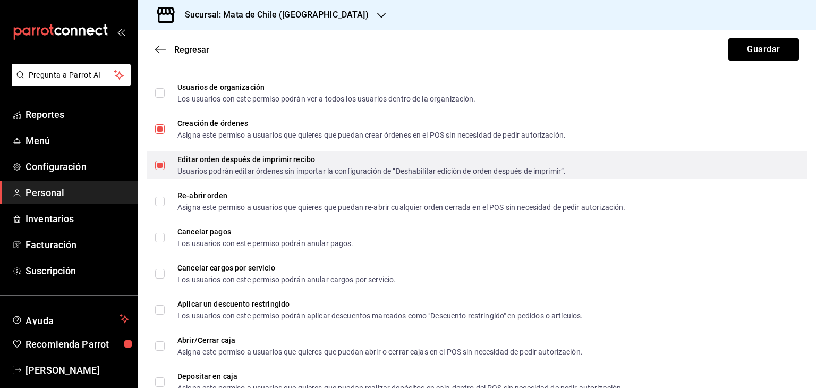
click at [149, 171] on div "Editar orden después de imprimir recibo Usuarios podrán editar órdenes sin impo…" at bounding box center [477, 165] width 661 height 28
checkbox input "false"
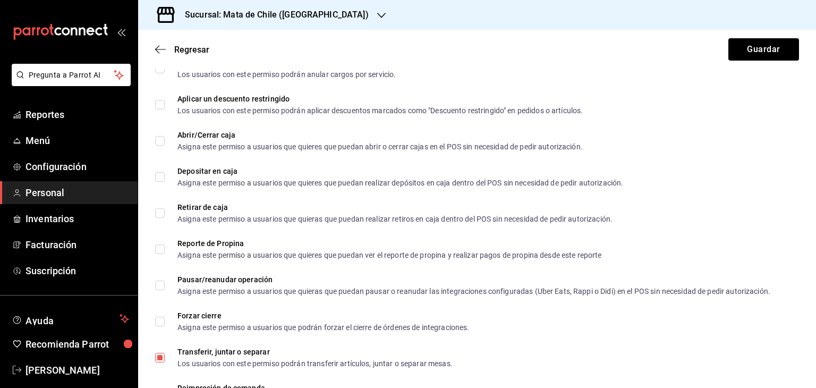
scroll to position [837, 0]
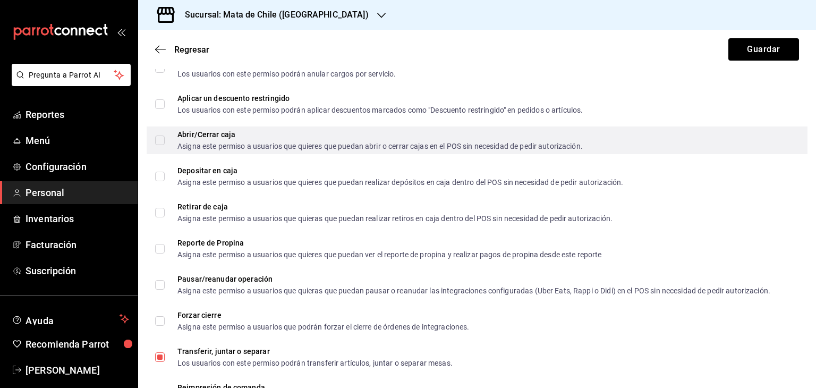
click at [161, 140] on input "Abrir/Cerrar caja Asigna este permiso a usuarios que quieres que puedan abrir o…" at bounding box center [160, 140] width 10 height 10
checkbox input "true"
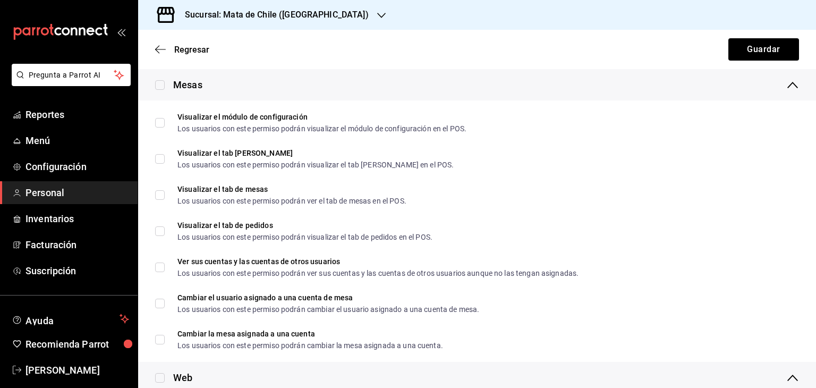
scroll to position [1254, 0]
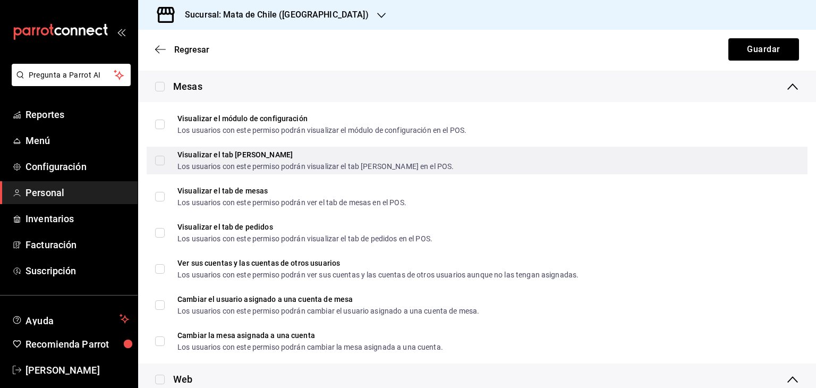
click at [162, 159] on input "Visualizar el tab [PERSON_NAME] Los usuarios con este permiso podrán visualizar…" at bounding box center [160, 161] width 10 height 10
checkbox input "true"
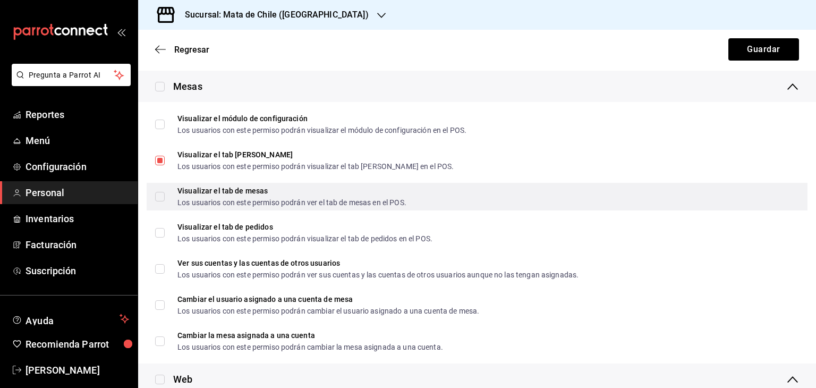
click at [163, 196] on input "Visualizar el tab de mesas Los usuarios con este permiso podrán ver el tab de m…" at bounding box center [160, 197] width 10 height 10
checkbox input "true"
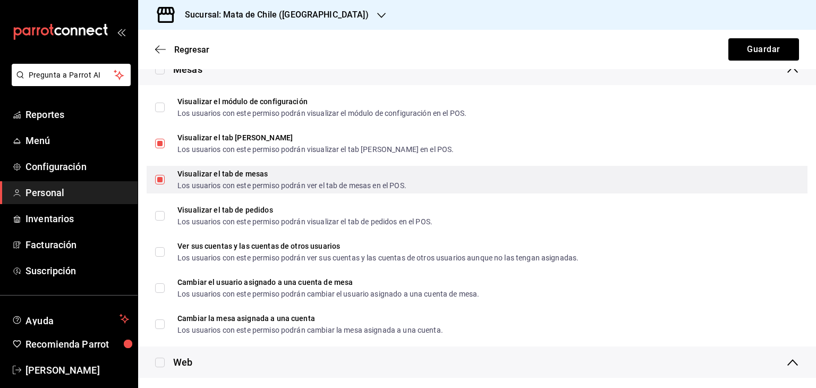
scroll to position [1281, 0]
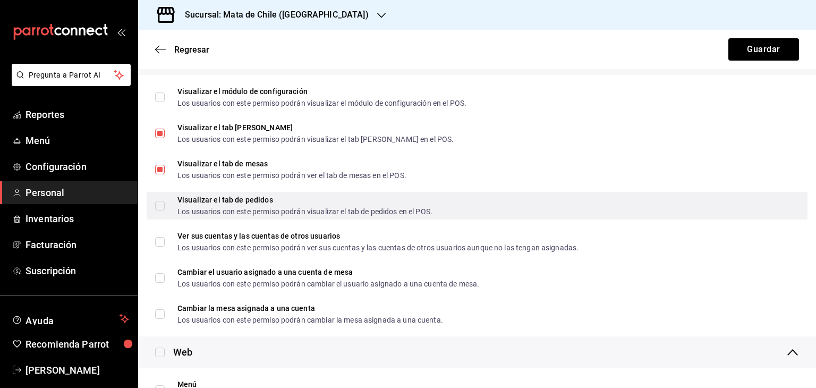
click at [161, 202] on input "Visualizar el tab de pedidos Los usuarios con este permiso podrán visualizar el…" at bounding box center [160, 206] width 10 height 10
checkbox input "true"
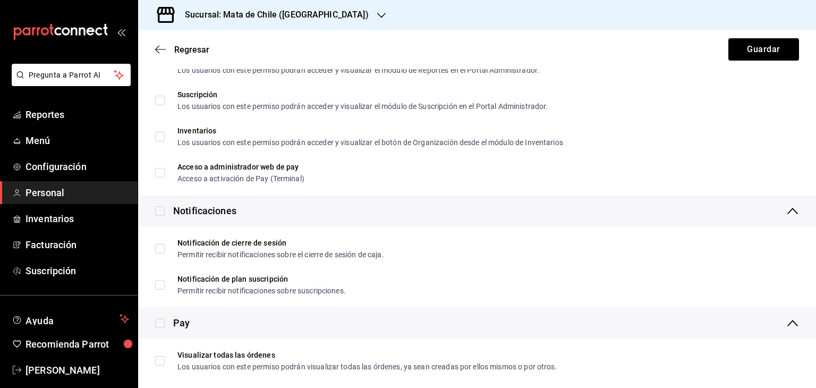
scroll to position [1799, 0]
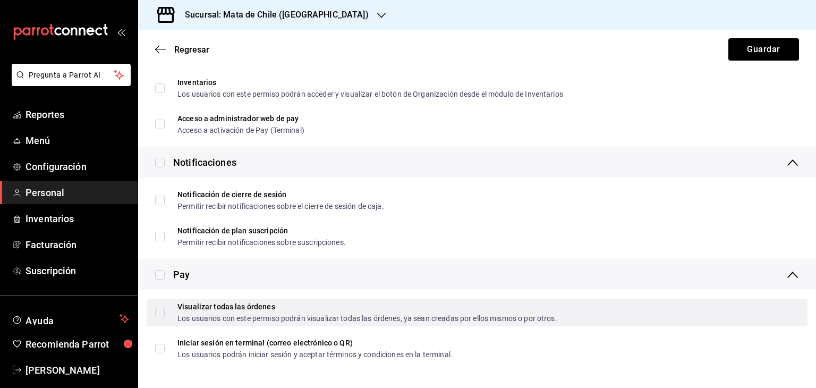
click at [168, 316] on span "Visualizar todas las órdenes Los usuarios con este permiso podrán visualizar to…" at bounding box center [361, 312] width 393 height 19
click at [165, 316] on input "Visualizar todas las órdenes Los usuarios con este permiso podrán visualizar to…" at bounding box center [160, 313] width 10 height 10
click at [157, 315] on input "Visualizar todas las órdenes Los usuarios con este permiso podrán visualizar to…" at bounding box center [160, 313] width 10 height 10
checkbox input "true"
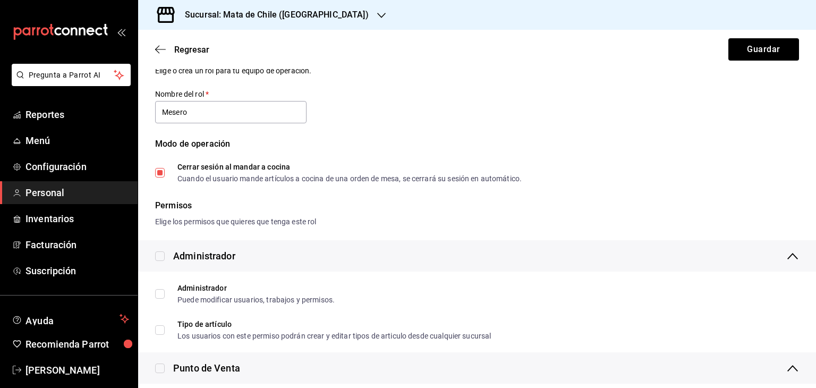
scroll to position [30, 0]
click at [763, 44] on button "Guardar" at bounding box center [763, 49] width 71 height 22
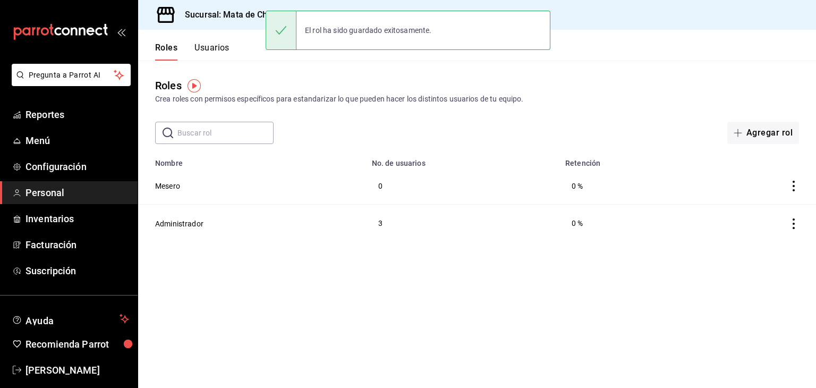
drag, startPoint x: 217, startPoint y: 57, endPoint x: 364, endPoint y: 175, distance: 188.2
click at [364, 175] on div "Roles Usuarios Roles Crea roles con permisos específicos para estandarizar lo q…" at bounding box center [477, 209] width 678 height 358
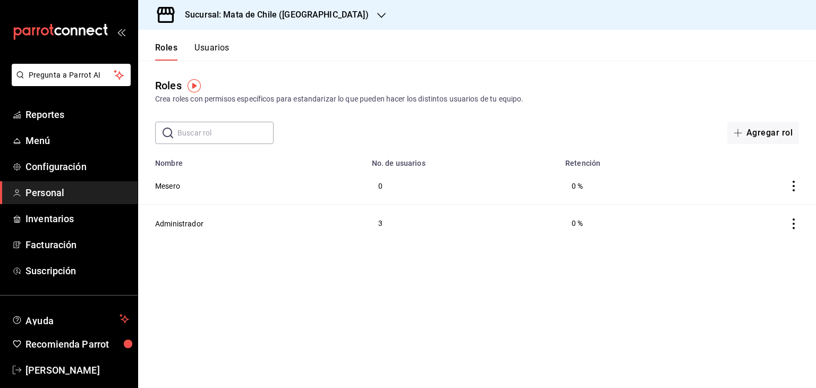
click at [208, 59] on button "Usuarios" at bounding box center [211, 51] width 35 height 18
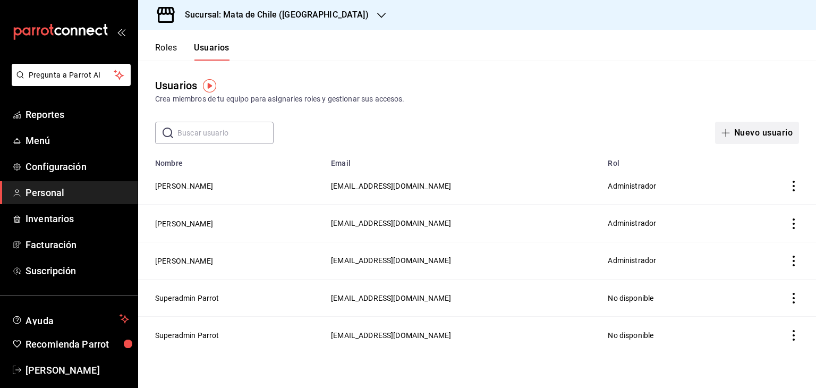
click at [754, 134] on button "Nuevo usuario" at bounding box center [757, 133] width 84 height 22
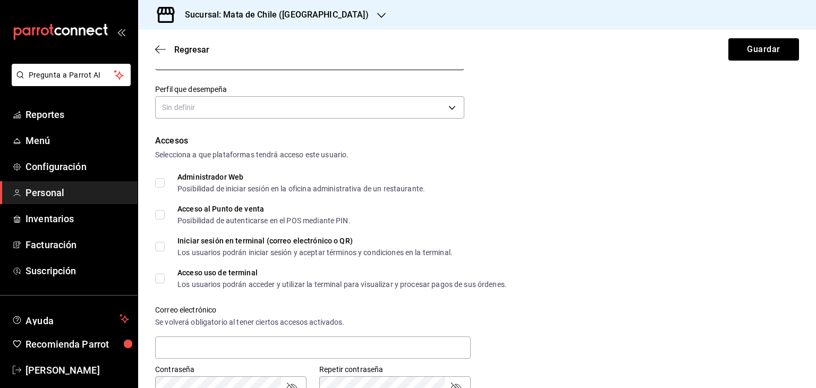
scroll to position [167, 0]
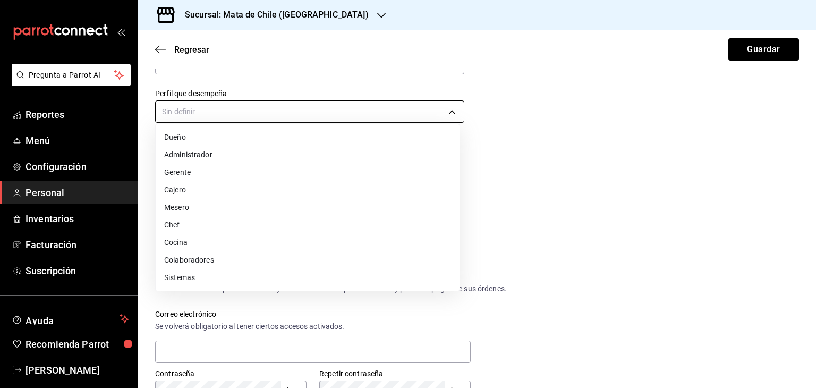
click at [237, 114] on body "Pregunta a Parrot AI Reportes Menú Configuración Personal Inventarios Facturaci…" at bounding box center [408, 194] width 816 height 388
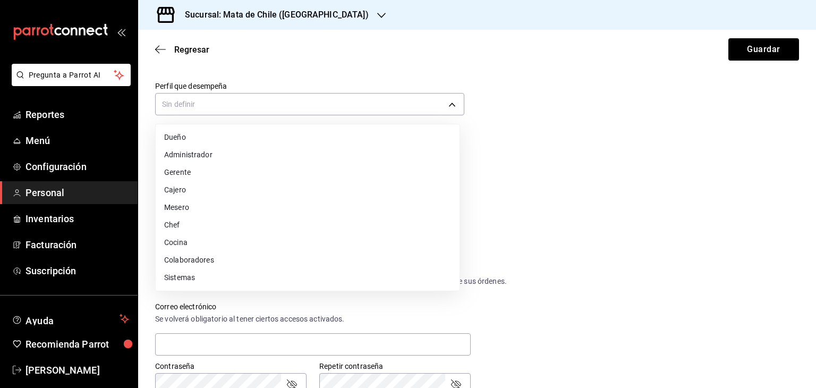
click at [256, 113] on div at bounding box center [408, 194] width 816 height 388
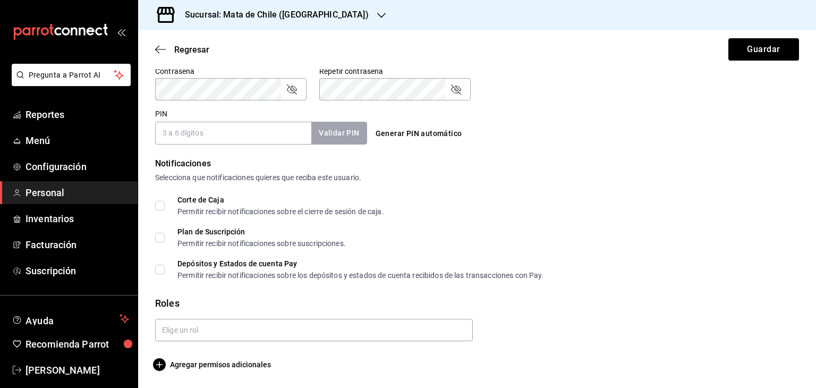
scroll to position [469, 0]
click at [220, 365] on span "Agregar permisos adicionales" at bounding box center [213, 364] width 116 height 13
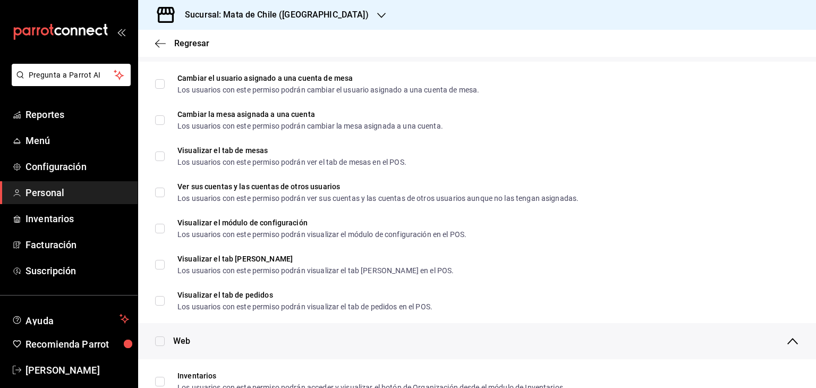
scroll to position [0, 0]
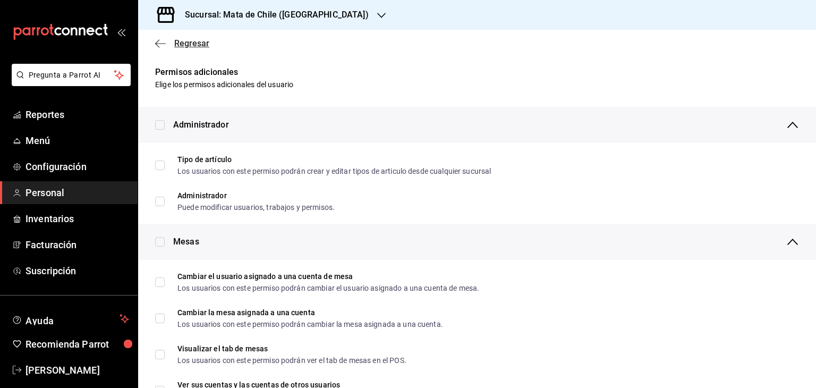
click at [166, 45] on span "Regresar" at bounding box center [182, 43] width 54 height 10
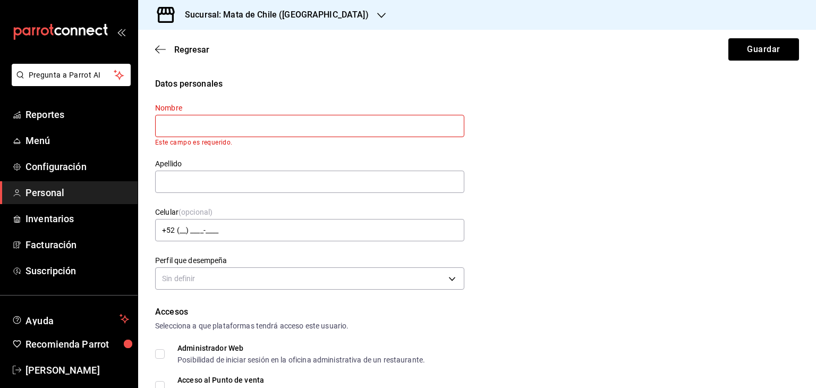
click at [181, 59] on div "Regresar Guardar" at bounding box center [477, 49] width 678 height 39
click at [185, 55] on div "Regresar Guardar" at bounding box center [477, 49] width 678 height 39
click at [186, 48] on span "Regresar" at bounding box center [191, 50] width 35 height 10
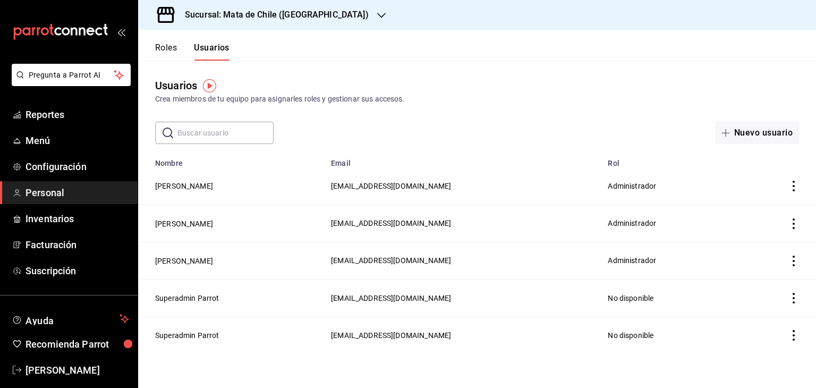
click at [172, 53] on button "Roles" at bounding box center [166, 51] width 22 height 18
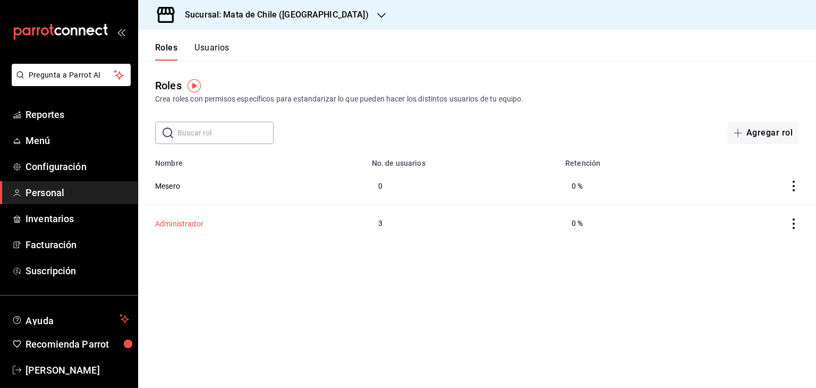
click at [170, 227] on button "Administrador" at bounding box center [179, 223] width 48 height 11
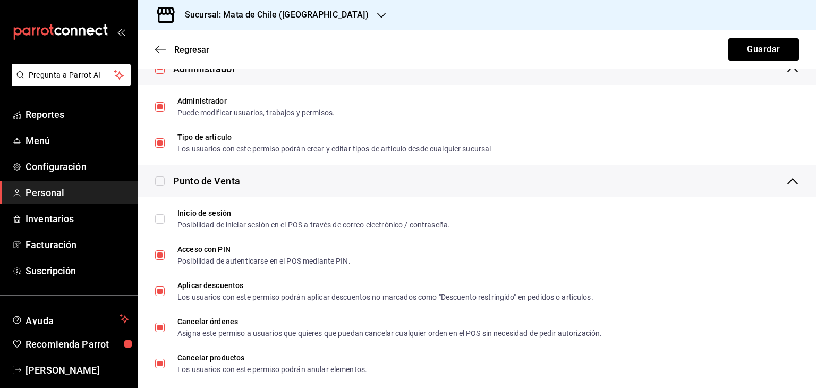
scroll to position [305, 0]
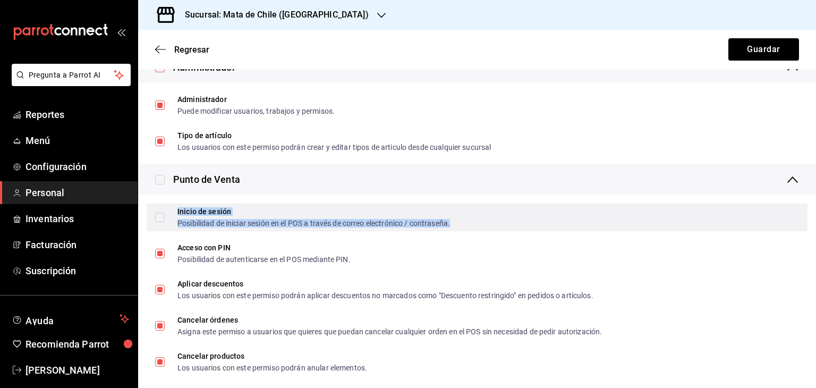
click at [304, 211] on div "Inicio de sesión" at bounding box center [313, 211] width 273 height 7
checkbox input "true"
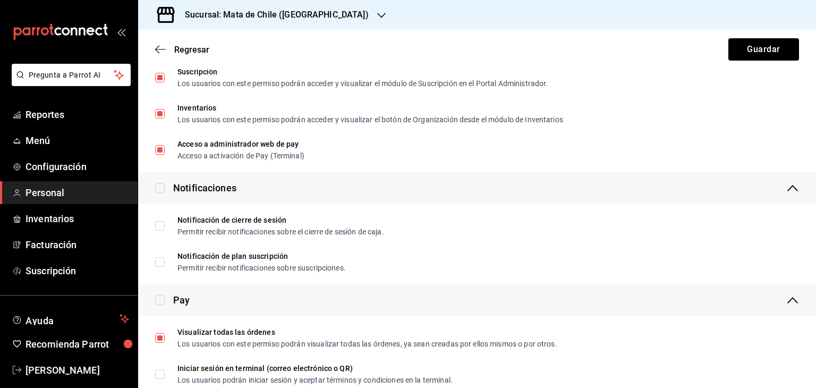
scroll to position [1887, 0]
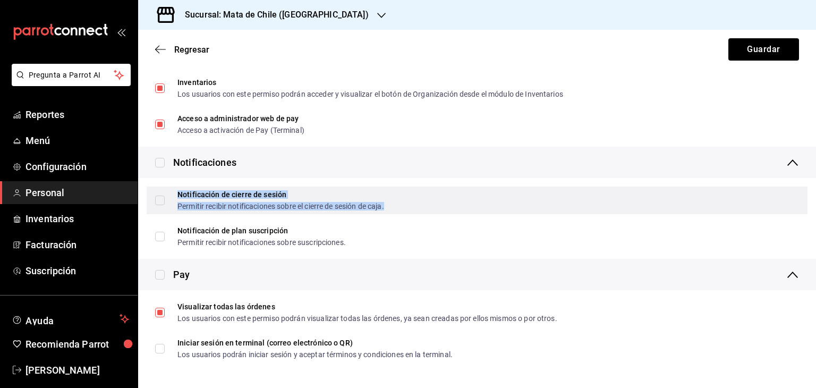
click at [339, 206] on div "Permitir recibir notificaciones sobre el cierre de sesión de caja." at bounding box center [280, 205] width 207 height 7
checkbox input "true"
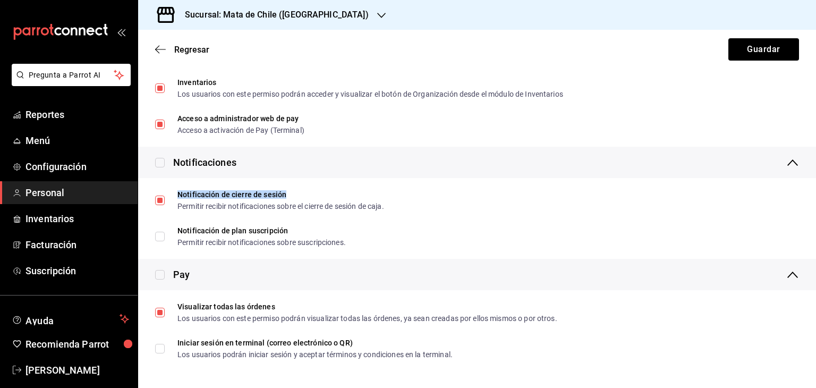
drag, startPoint x: 401, startPoint y: 166, endPoint x: 489, endPoint y: 182, distance: 89.5
click at [489, 182] on div "Notificaciones Notificación de cierre de sesión Permitir recibir notificaciones…" at bounding box center [477, 203] width 678 height 112
click at [747, 44] on button "Guardar" at bounding box center [763, 49] width 71 height 22
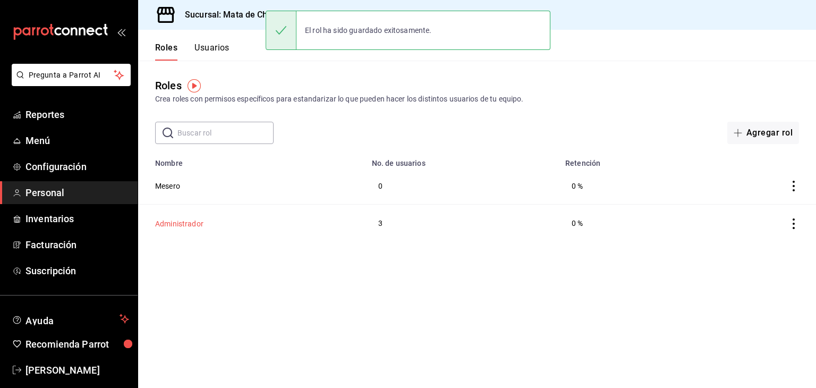
click at [170, 227] on button "Administrador" at bounding box center [179, 223] width 48 height 11
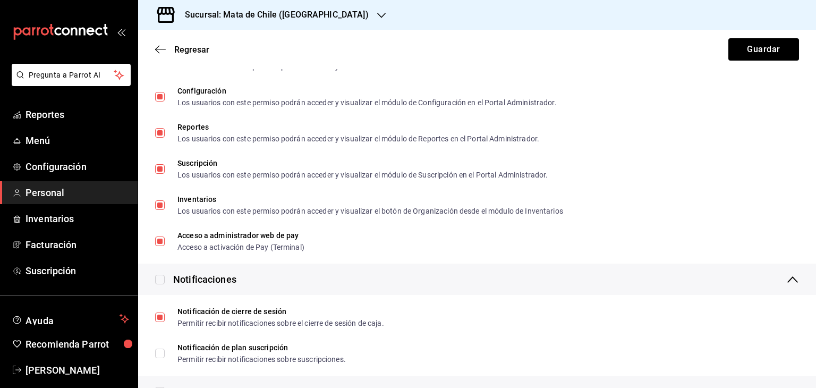
scroll to position [1887, 0]
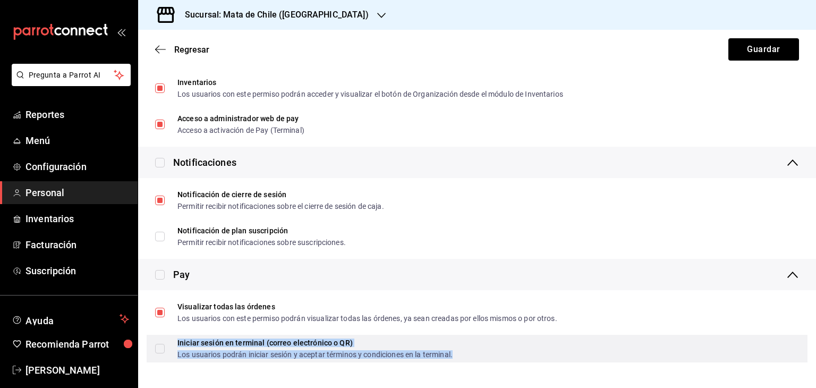
click at [295, 347] on div "Iniciar sesión en terminal (correo electrónico o QR) Los usuarios podrán inicia…" at bounding box center [314, 348] width 275 height 19
checkbox input "true"
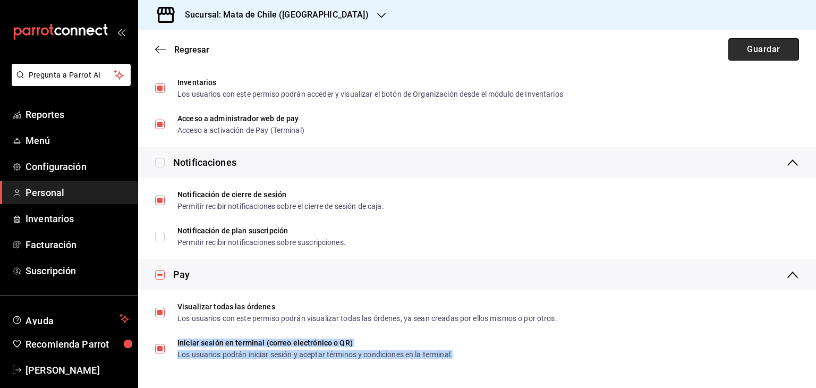
click at [745, 53] on button "Guardar" at bounding box center [763, 49] width 71 height 22
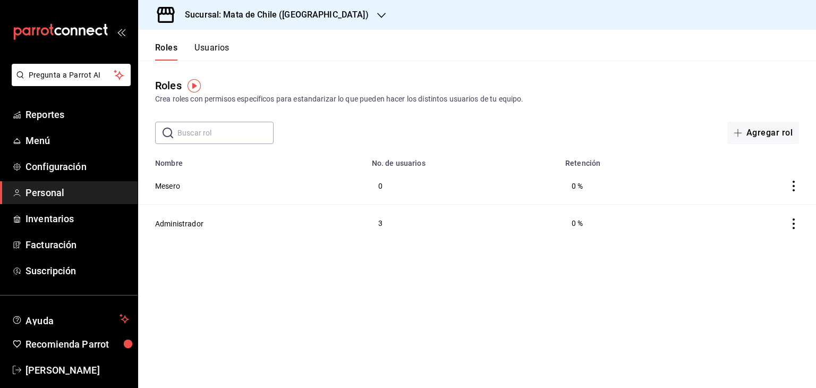
click at [201, 48] on button "Usuarios" at bounding box center [211, 51] width 35 height 18
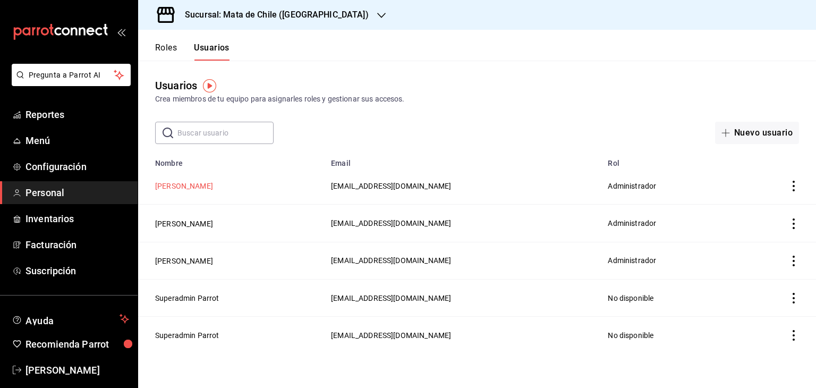
click at [168, 189] on button "[PERSON_NAME]" at bounding box center [184, 186] width 58 height 11
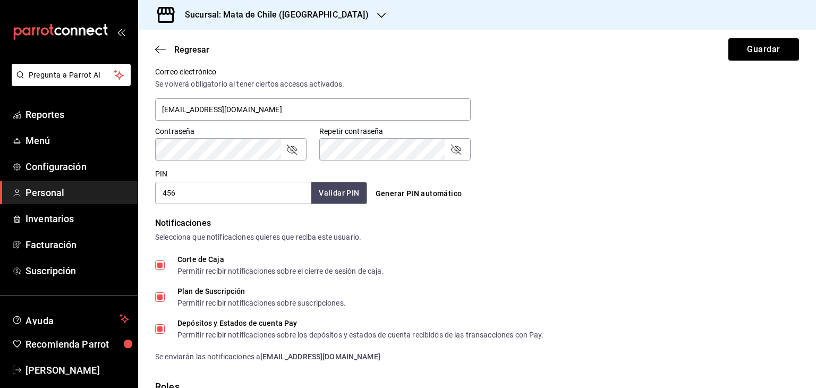
scroll to position [401, 0]
click at [209, 198] on input "456" at bounding box center [233, 194] width 156 height 22
drag, startPoint x: 192, startPoint y: 194, endPoint x: 143, endPoint y: 191, distance: 49.0
click at [143, 191] on div "Datos personales Nombre [PERSON_NAME] [PERSON_NAME] Celular (opcional) +52 (__)…" at bounding box center [477, 83] width 678 height 813
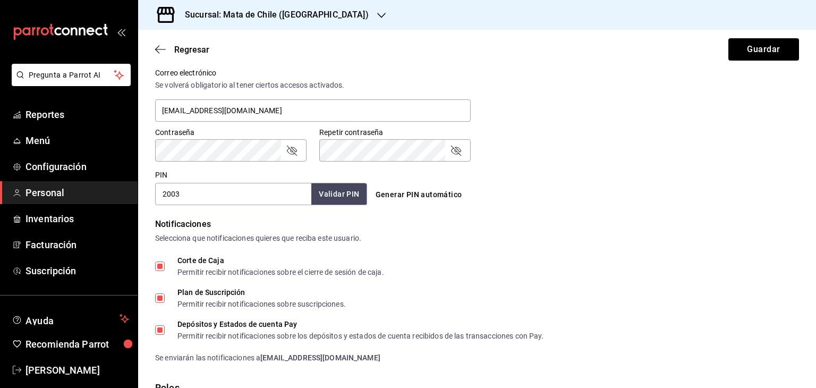
type input "2003"
click at [337, 200] on button "Validar PIN" at bounding box center [338, 194] width 56 height 23
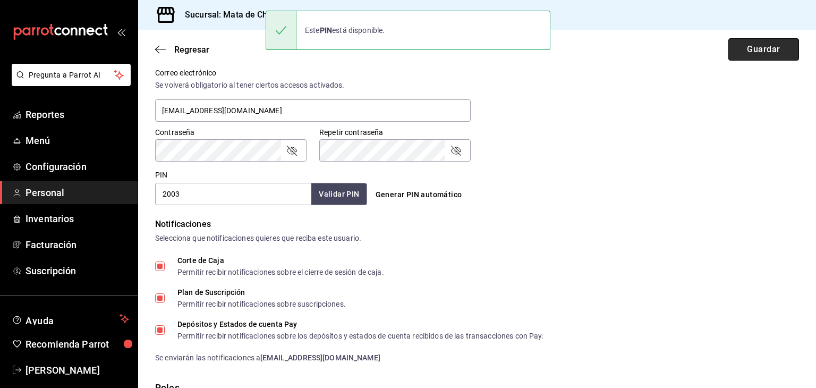
click at [756, 52] on button "Guardar" at bounding box center [763, 49] width 71 height 22
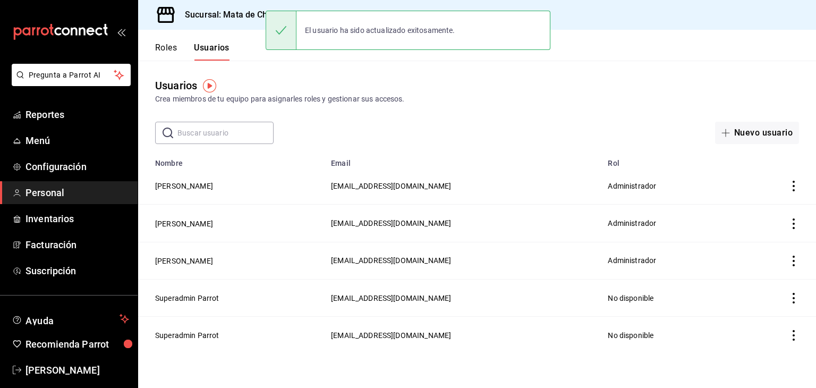
click at [165, 35] on div "Roles Usuarios" at bounding box center [183, 45] width 91 height 31
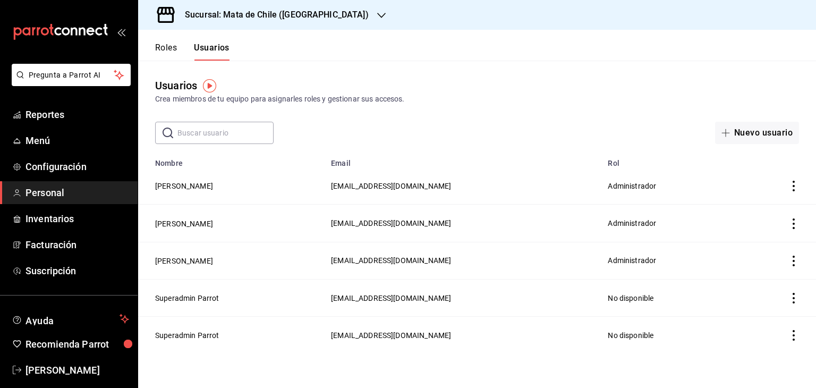
click at [172, 52] on button "Roles" at bounding box center [166, 51] width 22 height 18
